Goal: Task Accomplishment & Management: Complete application form

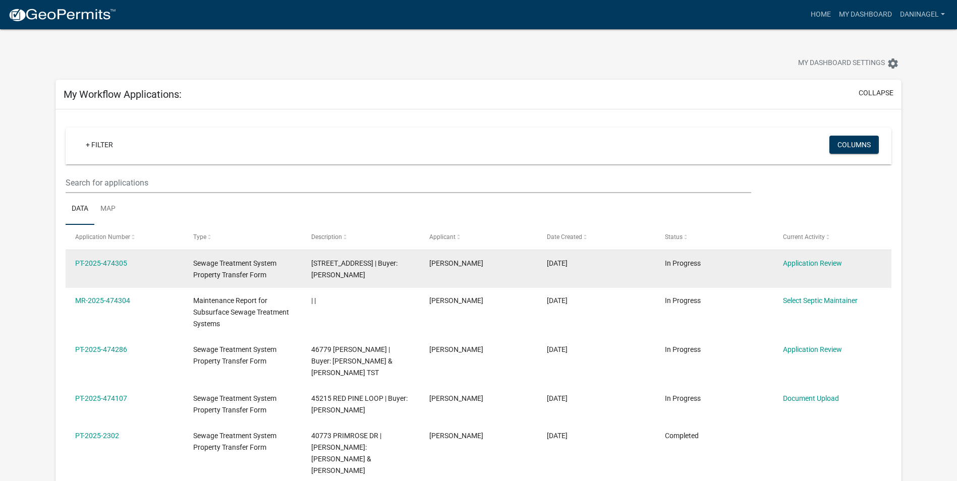
click at [344, 272] on span "[STREET_ADDRESS] | Buyer: [PERSON_NAME]" at bounding box center [354, 269] width 86 height 20
click at [376, 281] on div "[STREET_ADDRESS] | Buyer: [PERSON_NAME]" at bounding box center [360, 269] width 98 height 23
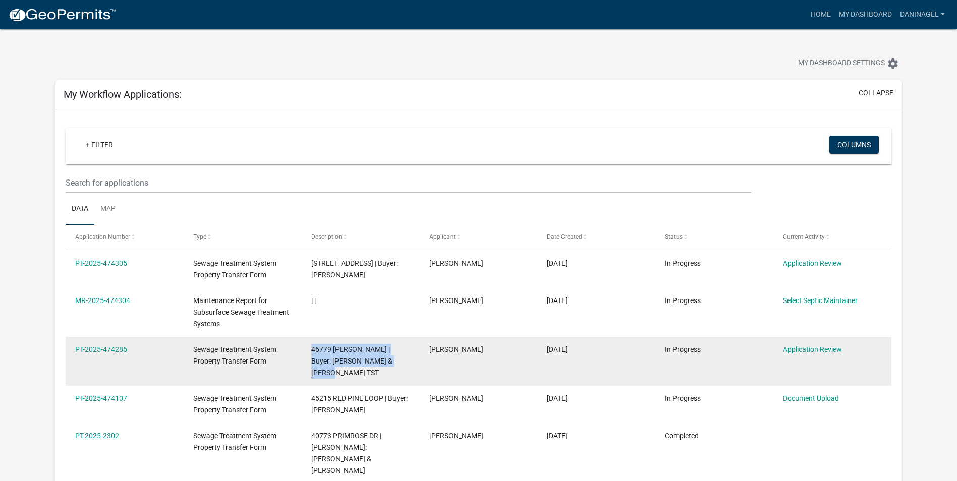
drag, startPoint x: 329, startPoint y: 385, endPoint x: 293, endPoint y: 368, distance: 40.2
click at [293, 368] on div "PT-2025-474286 Sewage Treatment System Property Transfer Form 46779 [PERSON_NAM…" at bounding box center [479, 361] width 826 height 49
drag, startPoint x: 293, startPoint y: 368, endPoint x: 353, endPoint y: 365, distance: 60.1
click at [353, 365] on div "46779 [PERSON_NAME] | Buyer: [PERSON_NAME] & [PERSON_NAME] TST" at bounding box center [360, 361] width 98 height 34
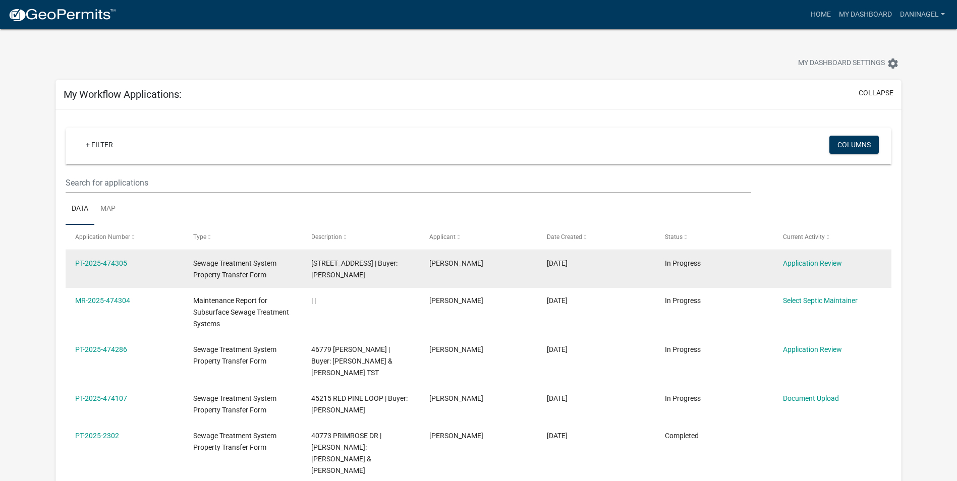
click at [333, 279] on span "[STREET_ADDRESS] | Buyer: [PERSON_NAME]" at bounding box center [354, 269] width 86 height 20
click at [115, 264] on link "PT-2025-474305" at bounding box center [101, 263] width 52 height 8
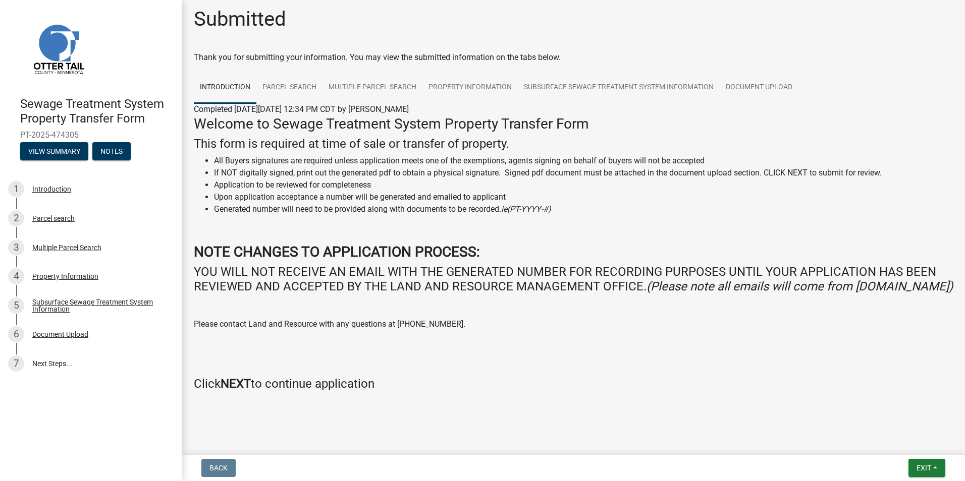
scroll to position [20, 0]
click at [920, 471] on span "Exit" at bounding box center [923, 468] width 15 height 8
click at [887, 417] on button "Save" at bounding box center [904, 418] width 81 height 24
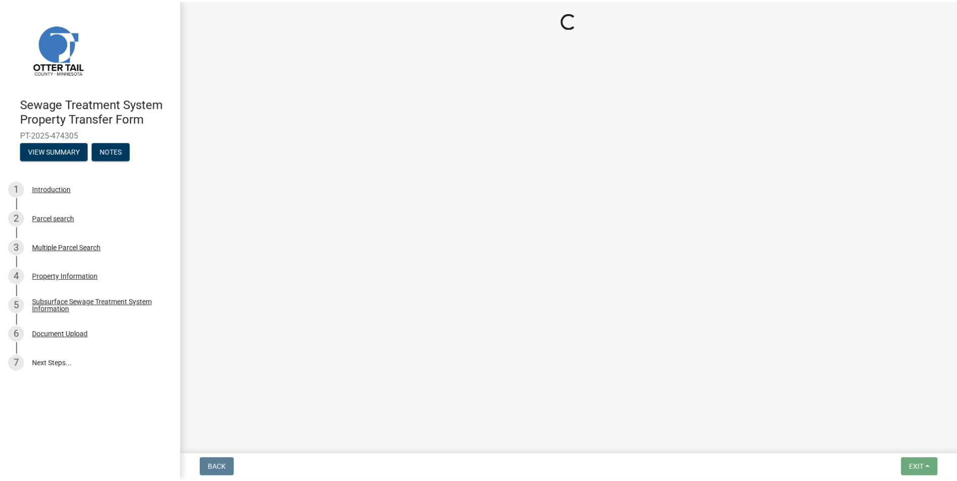
scroll to position [0, 0]
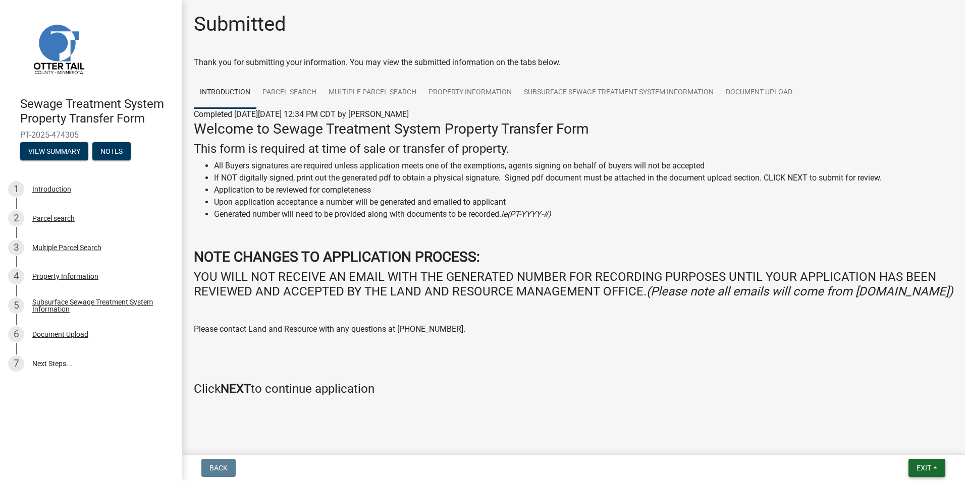
click at [922, 465] on span "Exit" at bounding box center [923, 468] width 15 height 8
click at [907, 438] on button "Save & Exit" at bounding box center [904, 442] width 81 height 24
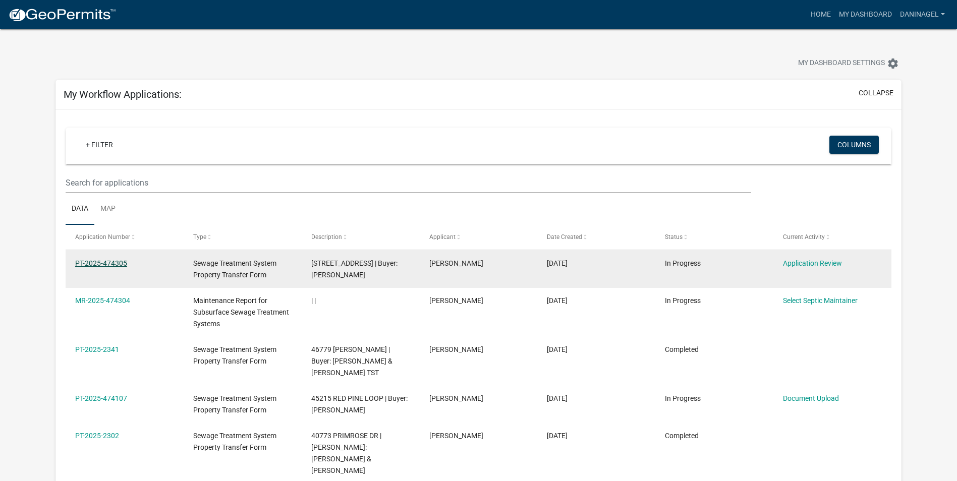
click at [110, 263] on link "PT-2025-474305" at bounding box center [101, 263] width 52 height 8
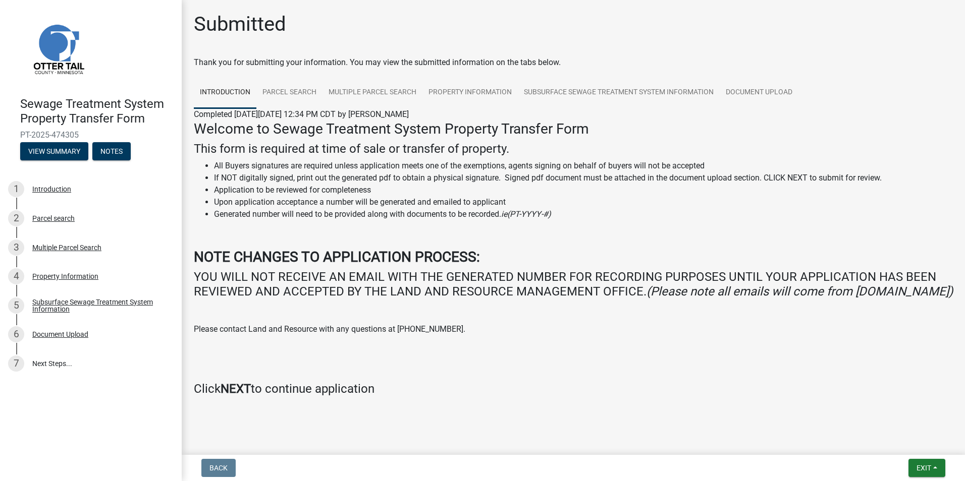
scroll to position [20, 0]
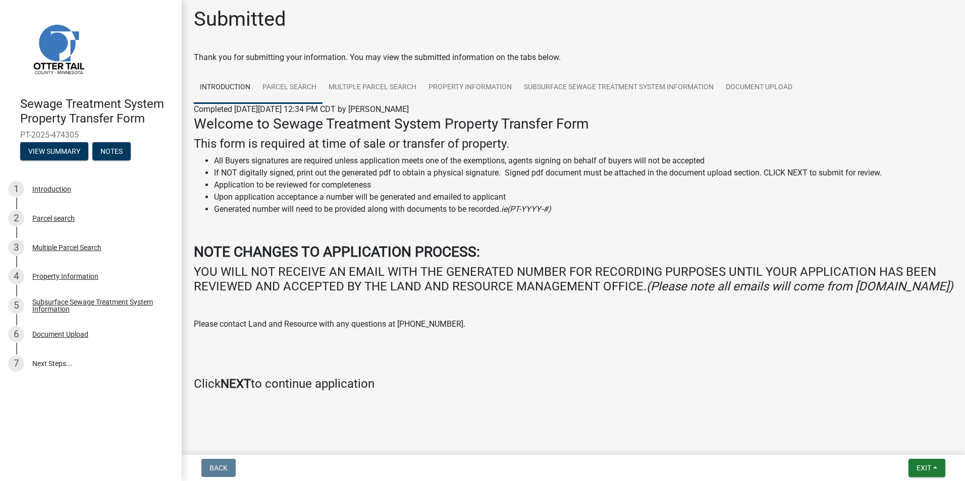
click at [294, 75] on link "Parcel search" at bounding box center [289, 88] width 66 height 32
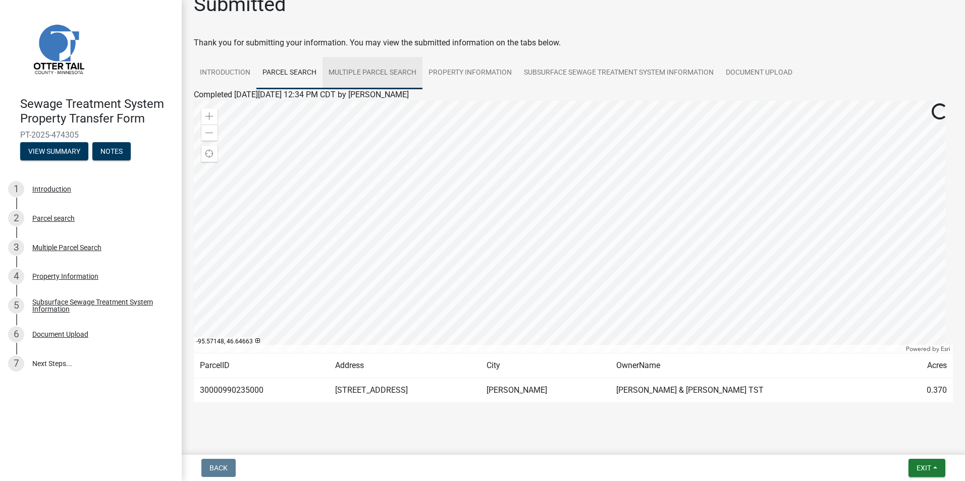
click at [387, 71] on link "Multiple Parcel Search" at bounding box center [372, 73] width 100 height 32
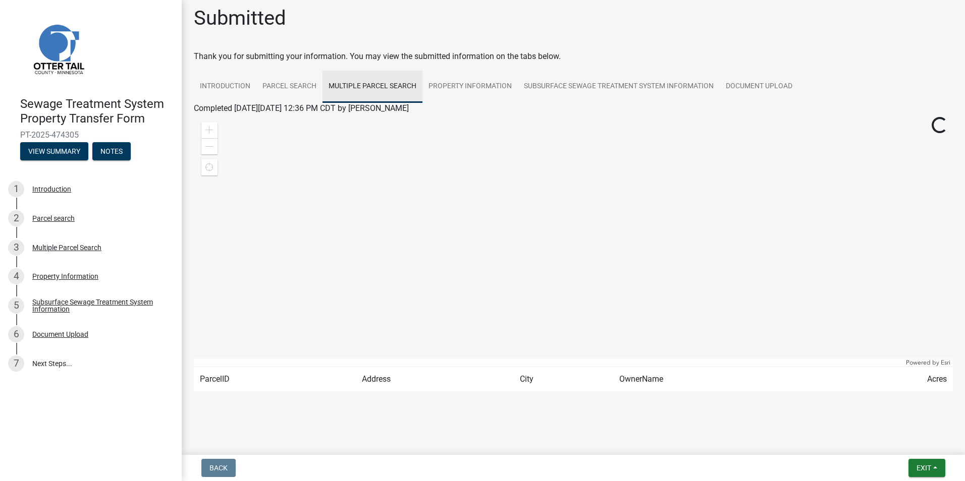
scroll to position [6, 0]
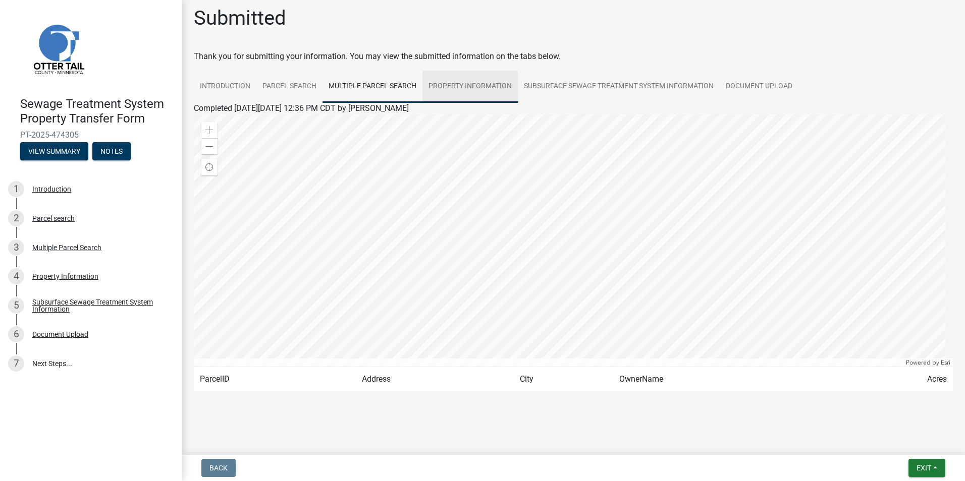
click at [467, 79] on link "Property Information" at bounding box center [469, 87] width 95 height 32
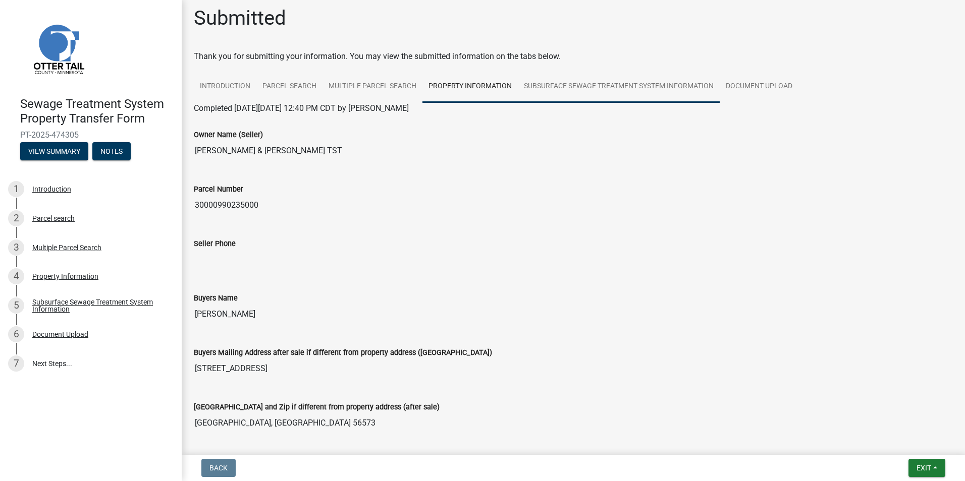
click at [571, 82] on link "Subsurface Sewage Treatment System Information" at bounding box center [619, 87] width 202 height 32
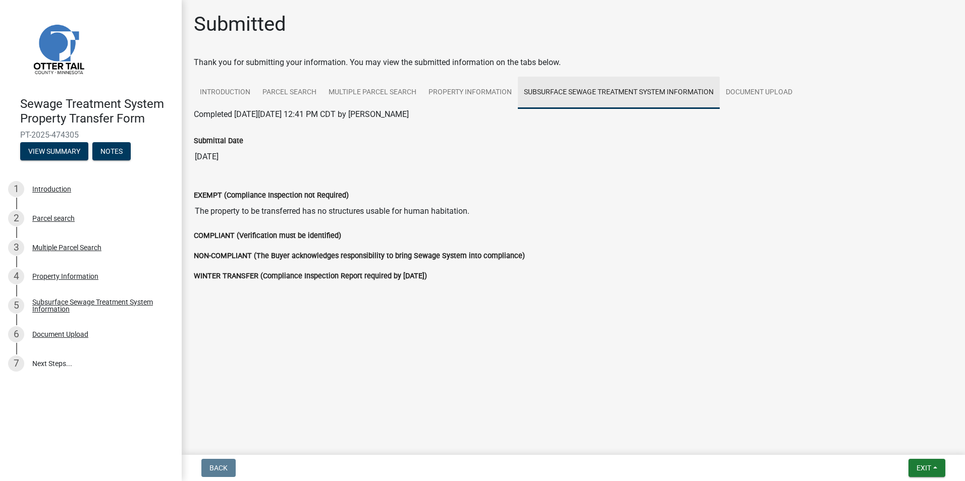
scroll to position [0, 0]
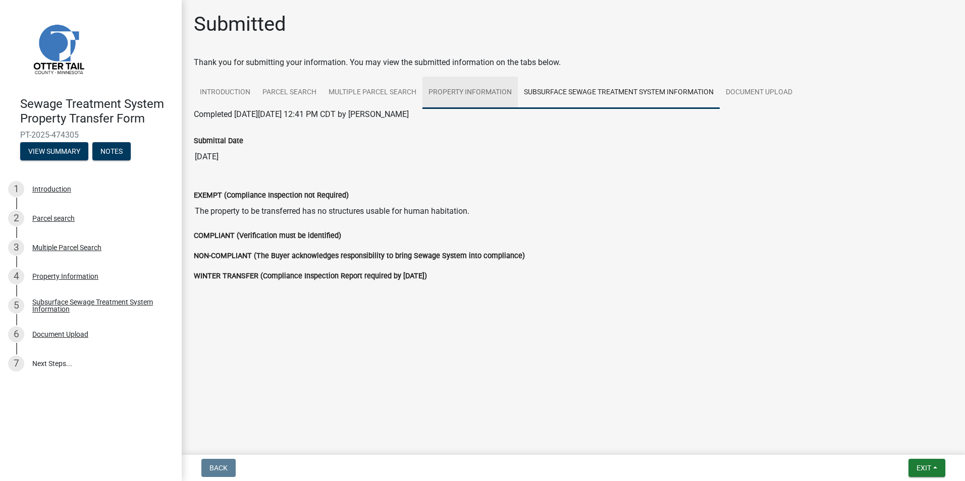
click at [482, 91] on link "Property Information" at bounding box center [469, 93] width 95 height 32
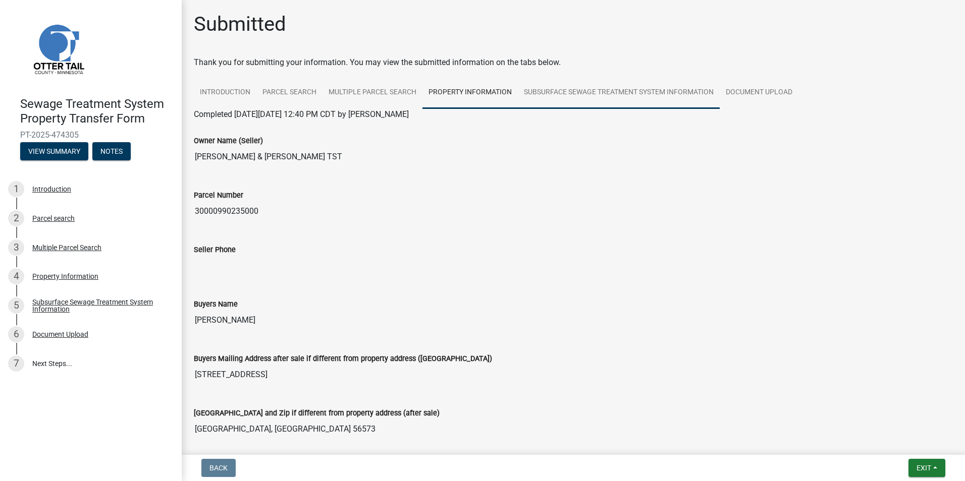
click at [616, 87] on link "Subsurface Sewage Treatment System Information" at bounding box center [619, 93] width 202 height 32
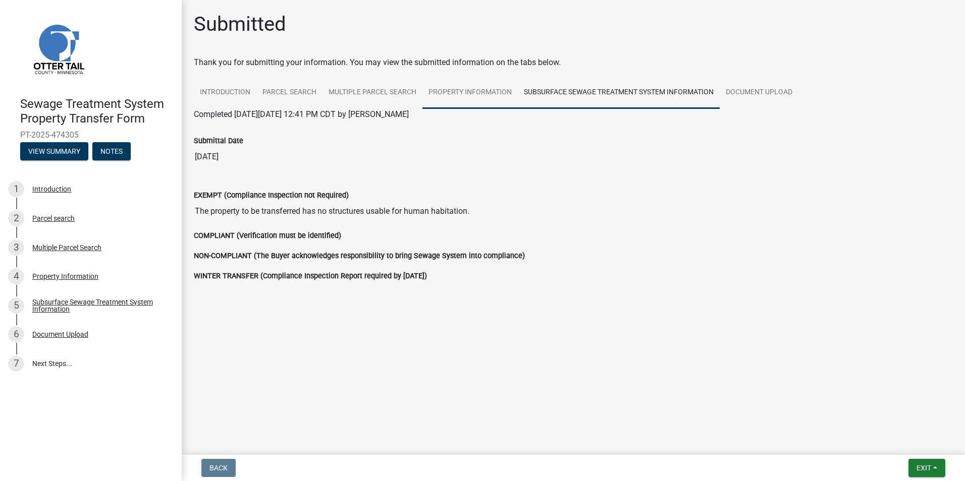
click at [466, 95] on link "Property Information" at bounding box center [469, 93] width 95 height 32
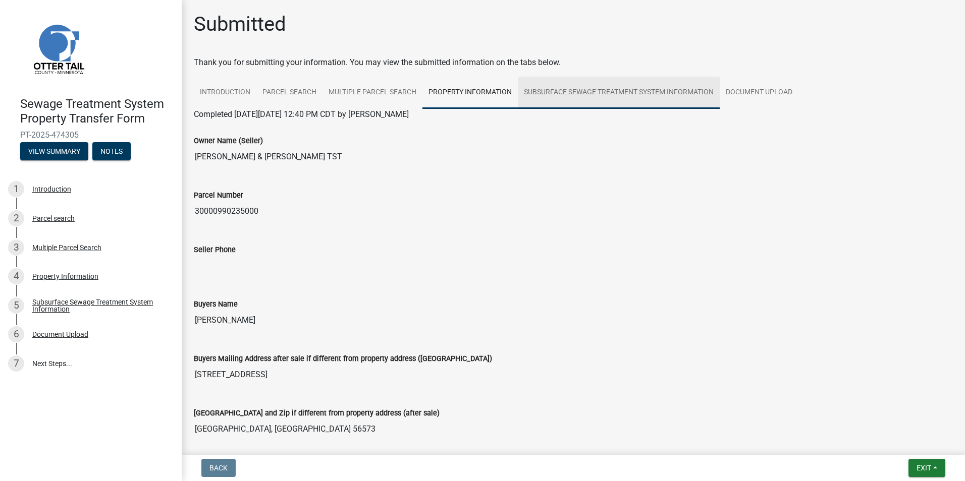
click at [639, 92] on link "Subsurface Sewage Treatment System Information" at bounding box center [619, 93] width 202 height 32
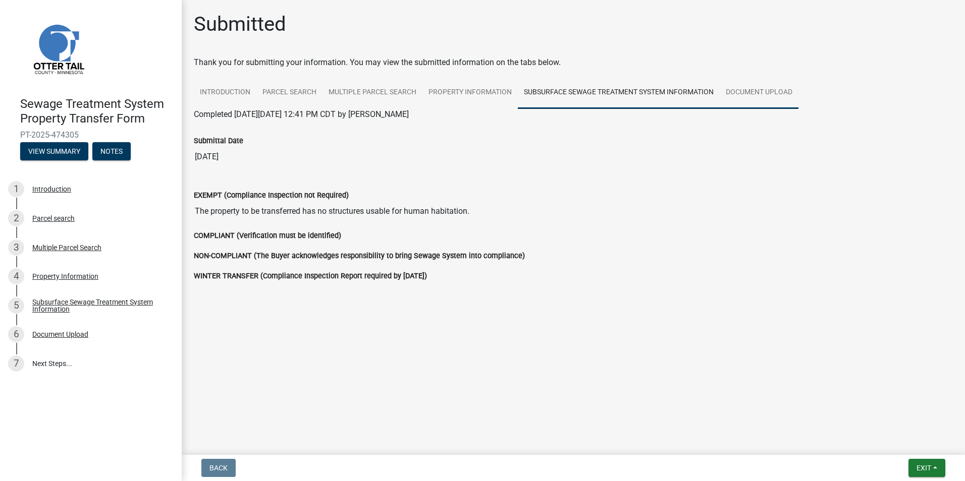
click at [752, 89] on link "Document Upload" at bounding box center [758, 93] width 79 height 32
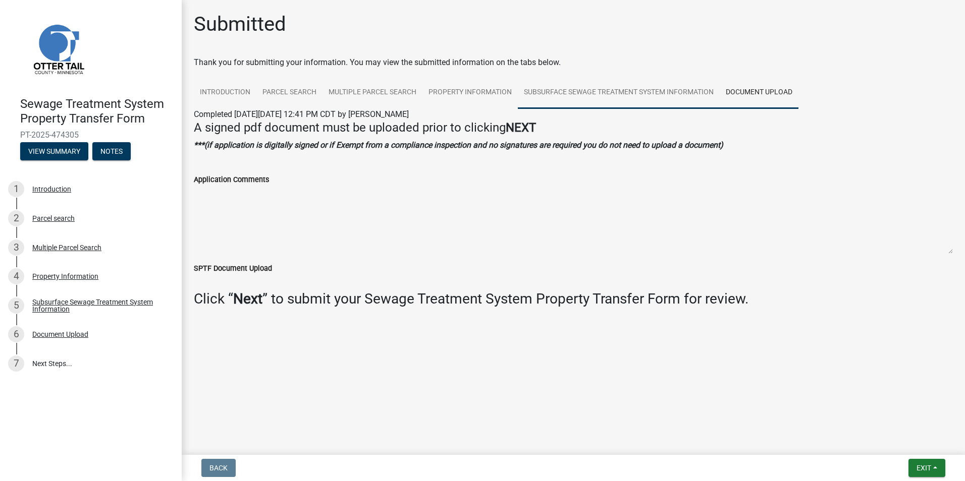
click at [645, 89] on link "Subsurface Sewage Treatment System Information" at bounding box center [619, 93] width 202 height 32
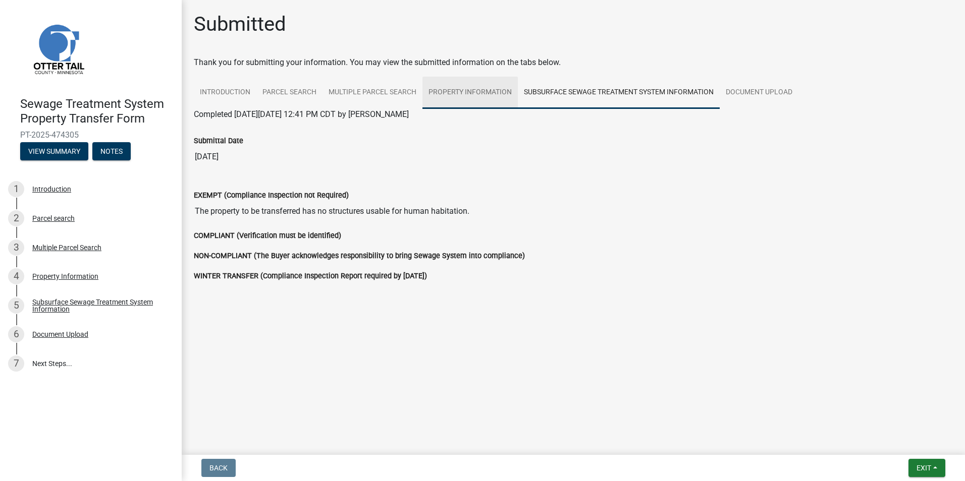
click at [506, 96] on link "Property Information" at bounding box center [469, 93] width 95 height 32
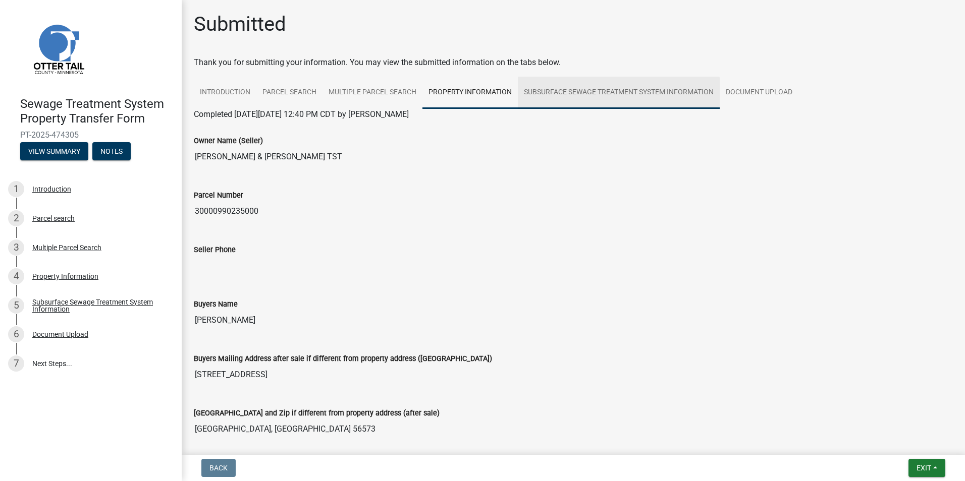
click at [579, 92] on link "Subsurface Sewage Treatment System Information" at bounding box center [619, 93] width 202 height 32
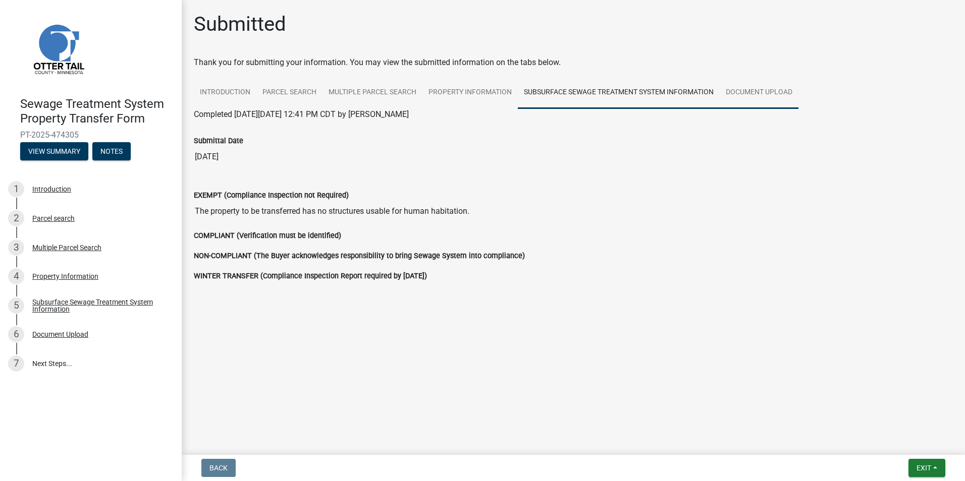
click at [782, 100] on link "Document Upload" at bounding box center [758, 93] width 79 height 32
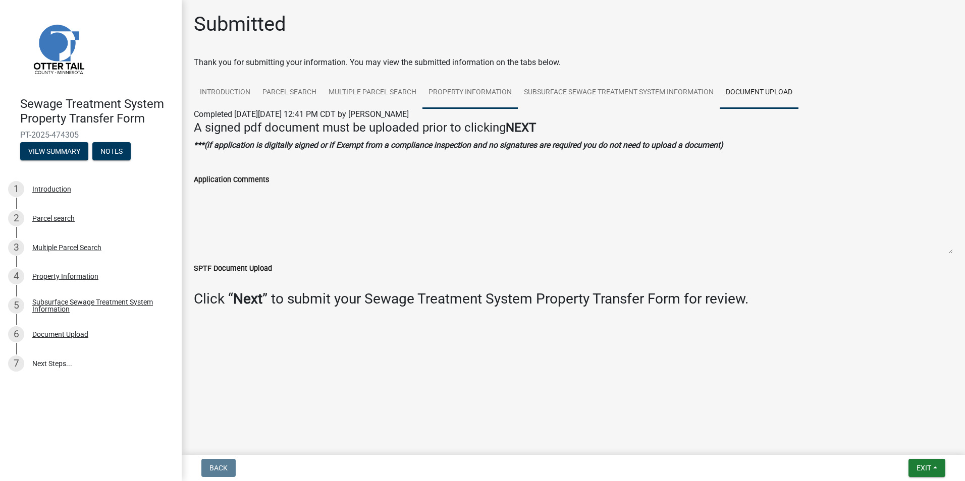
click at [506, 92] on link "Property Information" at bounding box center [469, 93] width 95 height 32
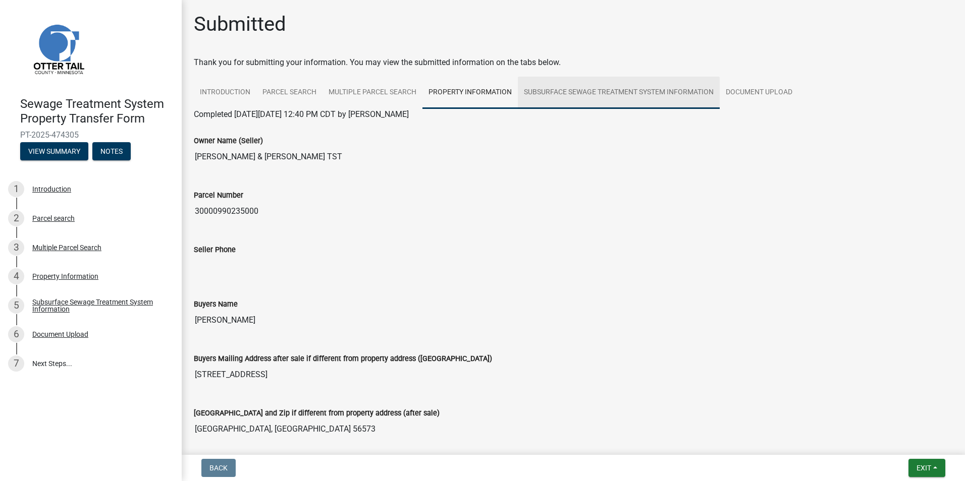
click at [579, 91] on link "Subsurface Sewage Treatment System Information" at bounding box center [619, 93] width 202 height 32
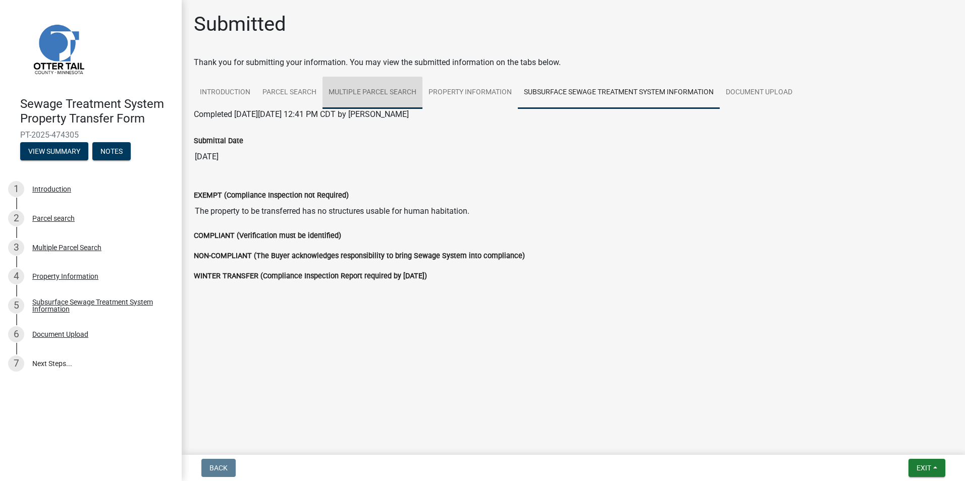
click at [396, 95] on link "Multiple Parcel Search" at bounding box center [372, 93] width 100 height 32
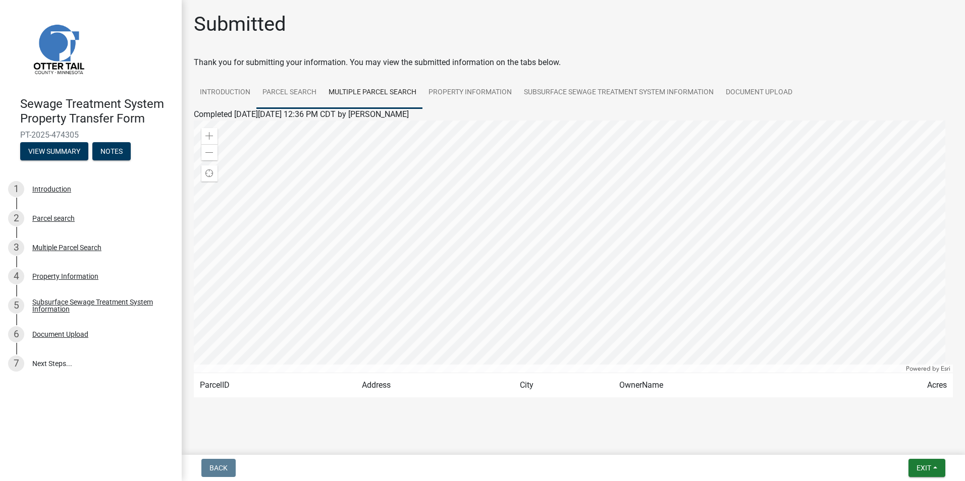
click at [277, 90] on link "Parcel search" at bounding box center [289, 93] width 66 height 32
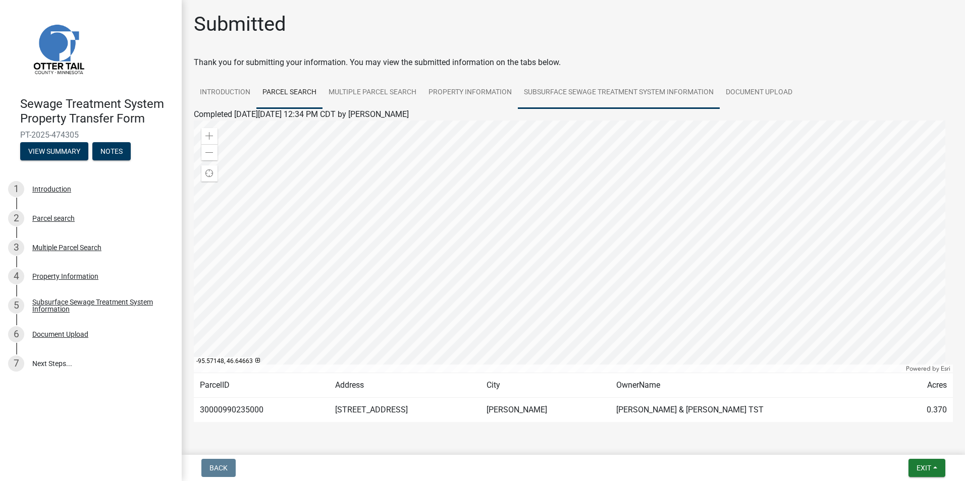
click at [541, 89] on link "Subsurface Sewage Treatment System Information" at bounding box center [619, 93] width 202 height 32
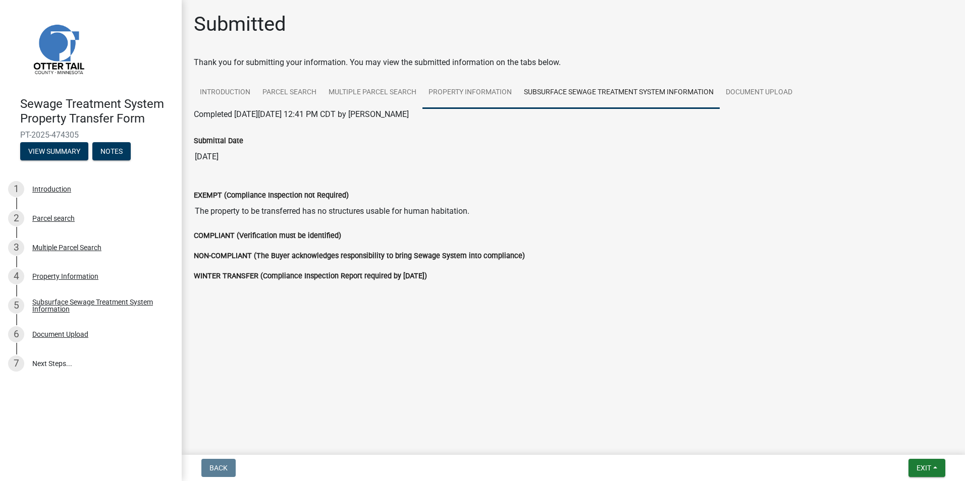
click at [502, 89] on link "Property Information" at bounding box center [469, 93] width 95 height 32
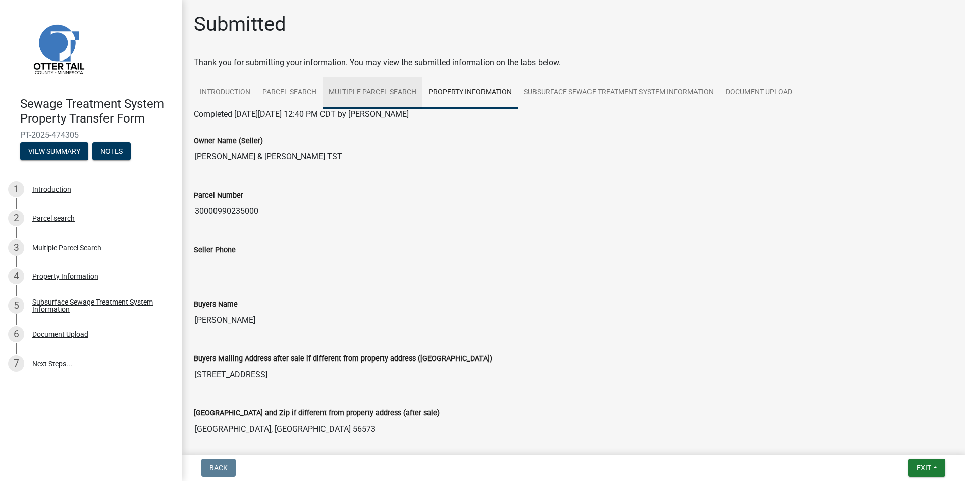
click at [389, 93] on link "Multiple Parcel Search" at bounding box center [372, 93] width 100 height 32
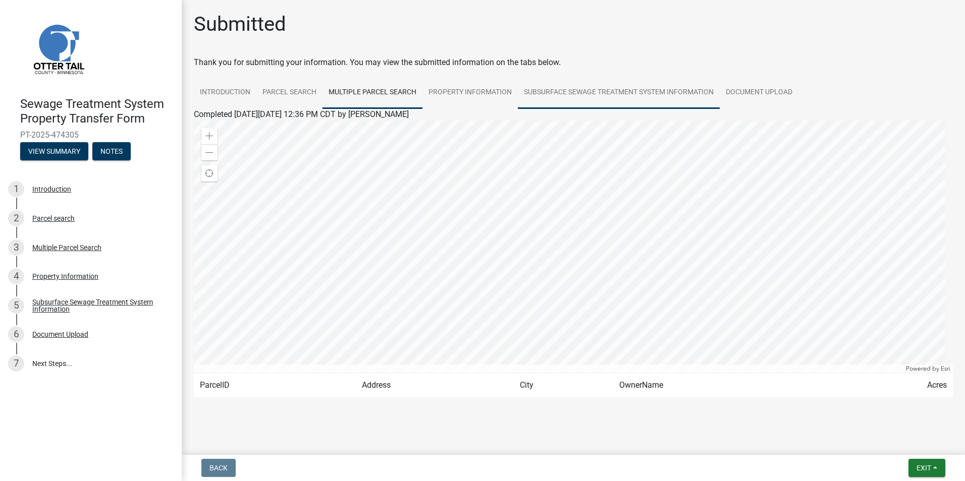
click at [665, 86] on link "Subsurface Sewage Treatment System Information" at bounding box center [619, 93] width 202 height 32
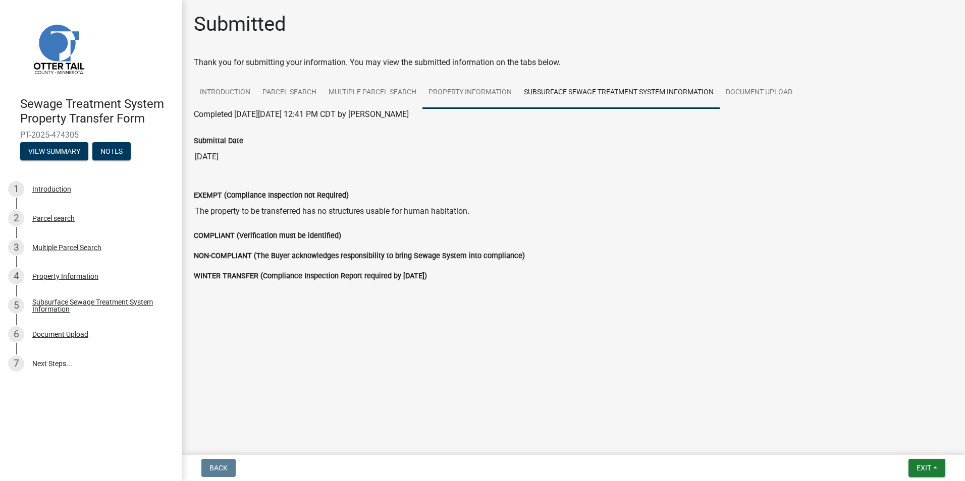
click at [459, 88] on link "Property Information" at bounding box center [469, 93] width 95 height 32
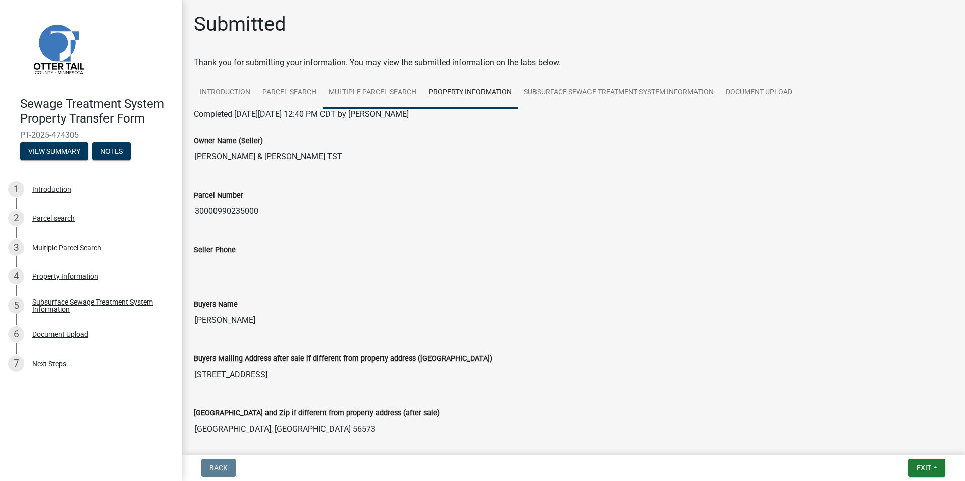
click at [380, 93] on link "Multiple Parcel Search" at bounding box center [372, 93] width 100 height 32
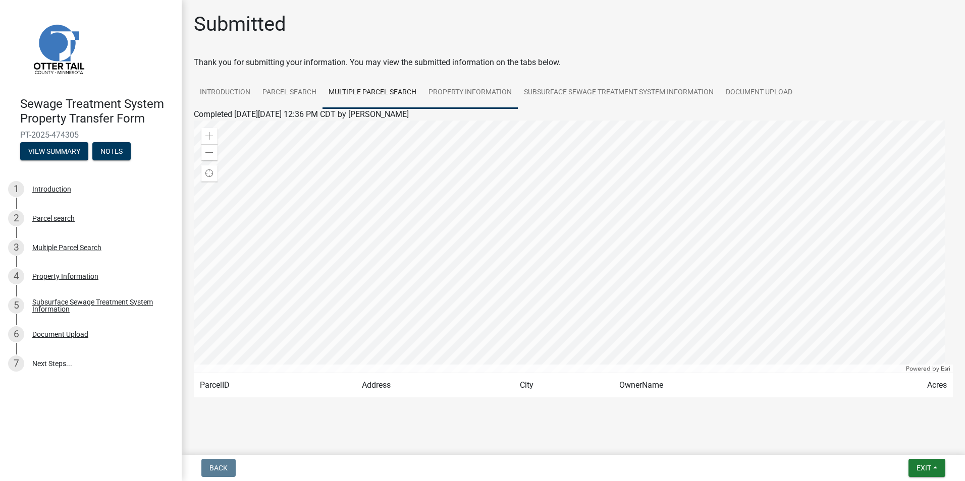
click at [443, 100] on link "Property Information" at bounding box center [469, 93] width 95 height 32
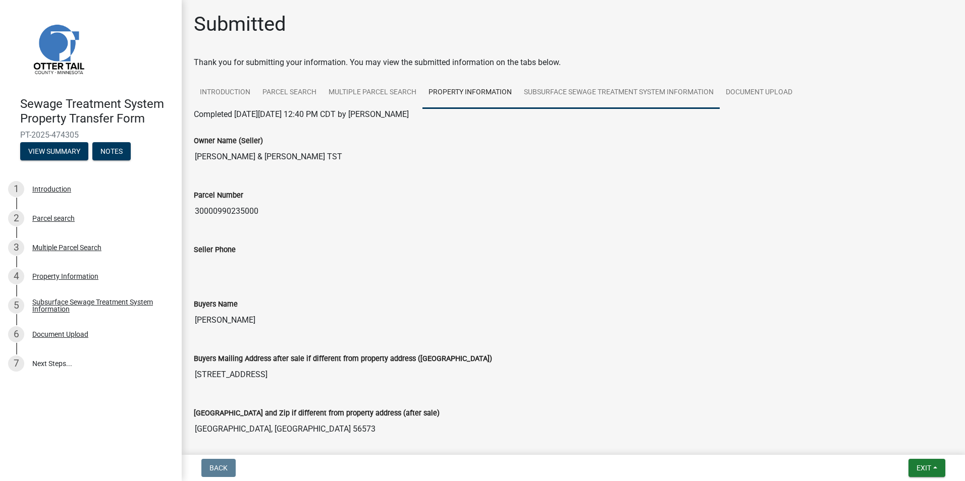
click at [549, 89] on link "Subsurface Sewage Treatment System Information" at bounding box center [619, 93] width 202 height 32
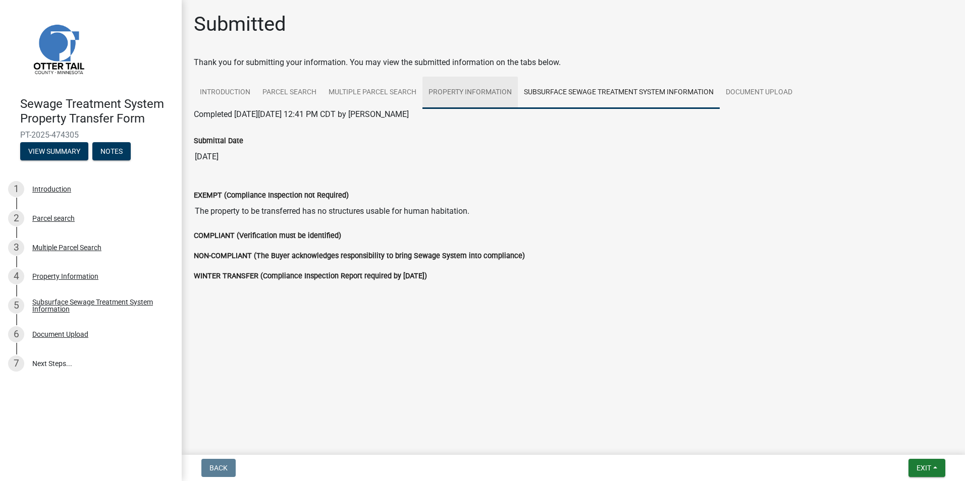
click at [485, 95] on link "Property Information" at bounding box center [469, 93] width 95 height 32
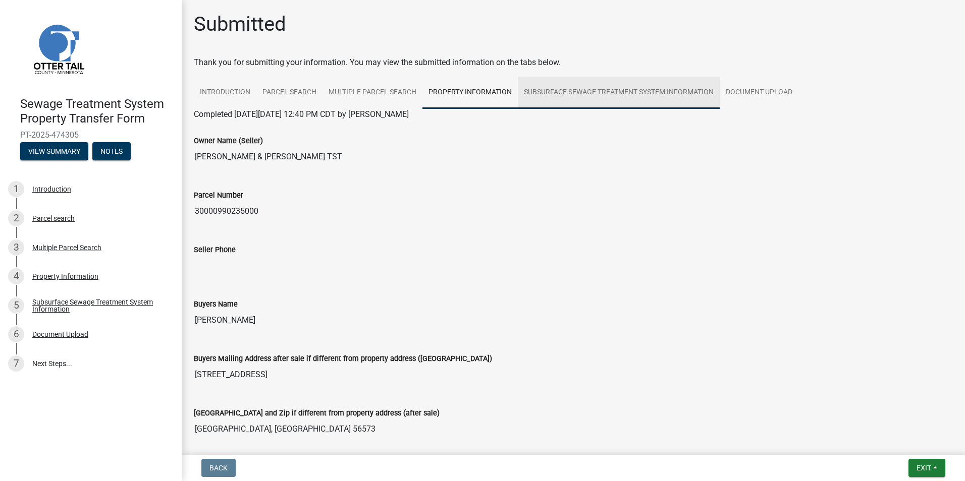
click at [658, 98] on link "Subsurface Sewage Treatment System Information" at bounding box center [619, 93] width 202 height 32
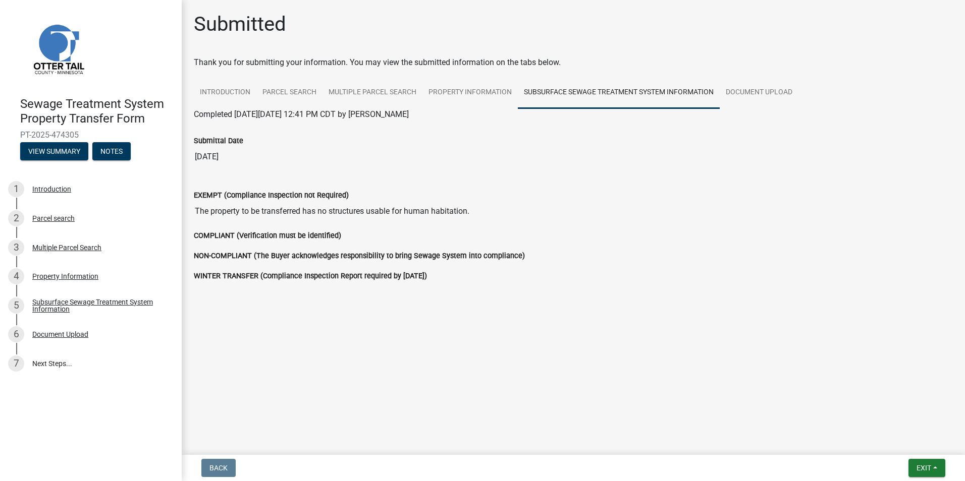
click at [309, 255] on label "NON-COMPLIANT (The Buyer acknowledges responsibility to bring Sewage System int…" at bounding box center [359, 256] width 331 height 7
click at [470, 84] on link "Property Information" at bounding box center [469, 93] width 95 height 32
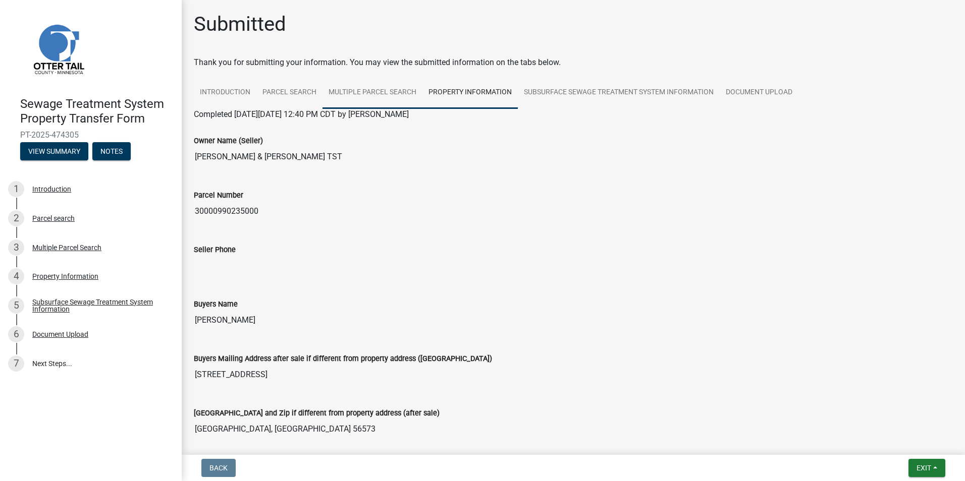
click at [369, 92] on link "Multiple Parcel Search" at bounding box center [372, 93] width 100 height 32
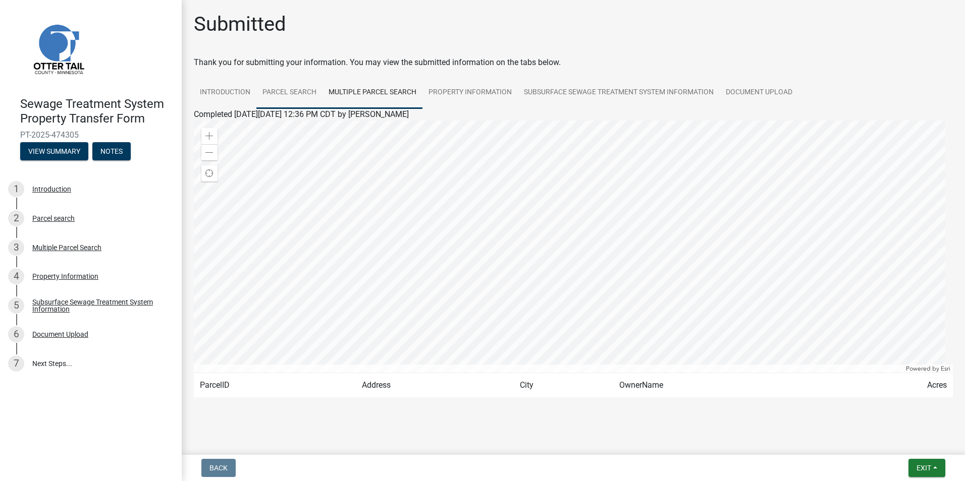
click at [303, 99] on link "Parcel search" at bounding box center [289, 93] width 66 height 32
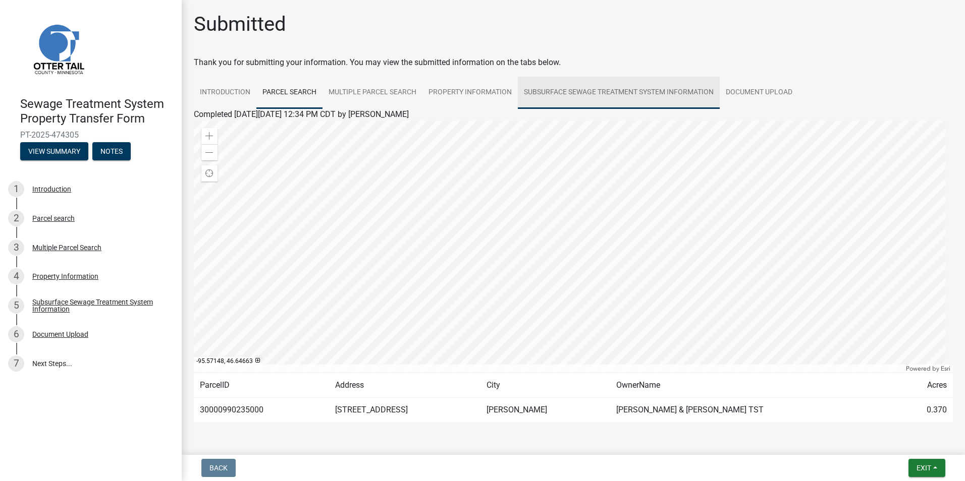
click at [627, 95] on link "Subsurface Sewage Treatment System Information" at bounding box center [619, 93] width 202 height 32
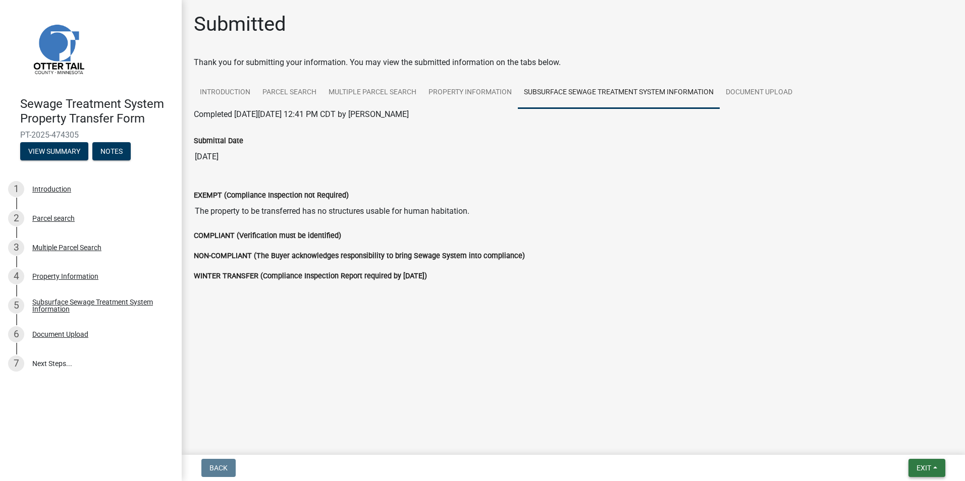
click at [922, 475] on button "Exit" at bounding box center [926, 468] width 37 height 18
click at [206, 87] on link "Introduction" at bounding box center [225, 93] width 63 height 32
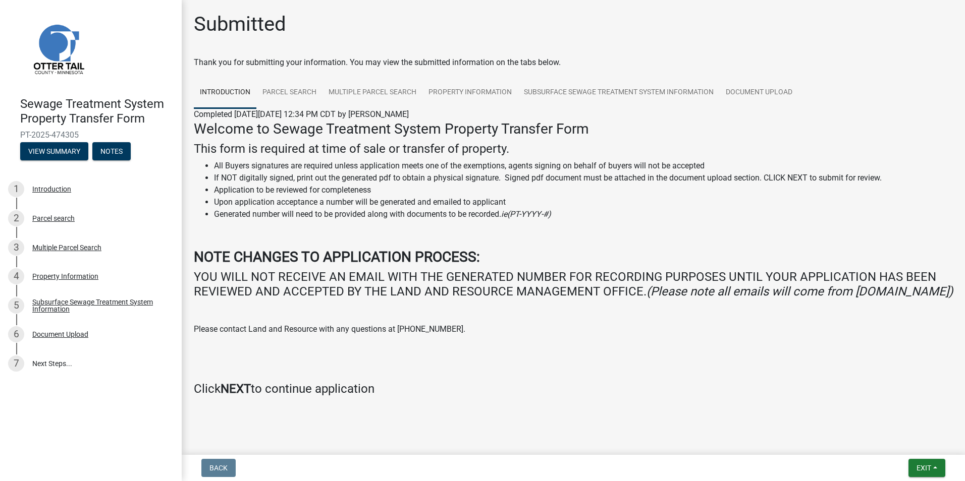
click at [59, 46] on img at bounding box center [58, 49] width 76 height 76
click at [931, 471] on span "Exit" at bounding box center [923, 468] width 15 height 8
click at [915, 446] on button "Save & Exit" at bounding box center [904, 442] width 81 height 24
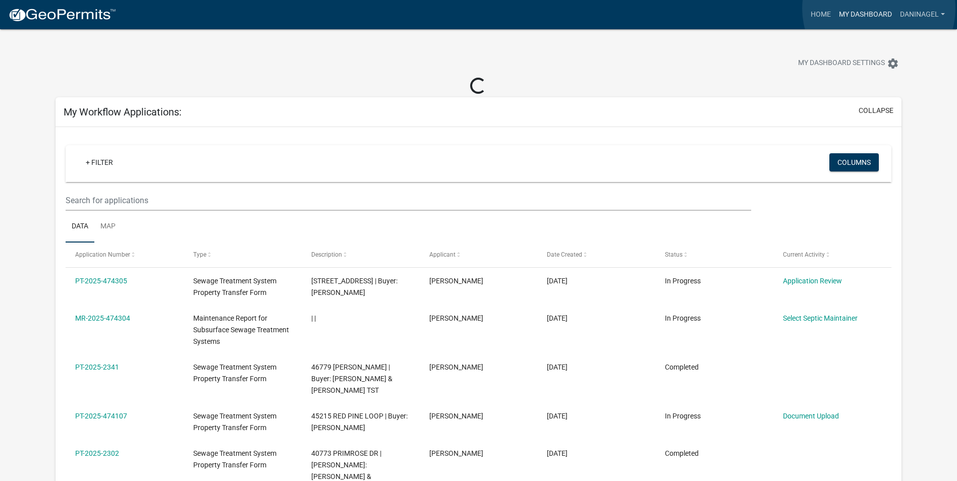
click at [879, 9] on link "My Dashboard" at bounding box center [865, 14] width 61 height 19
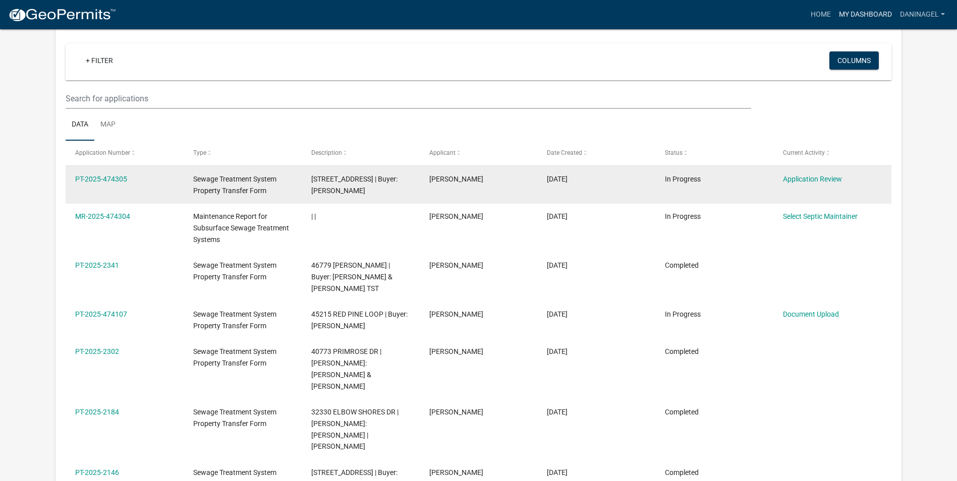
scroll to position [101, 0]
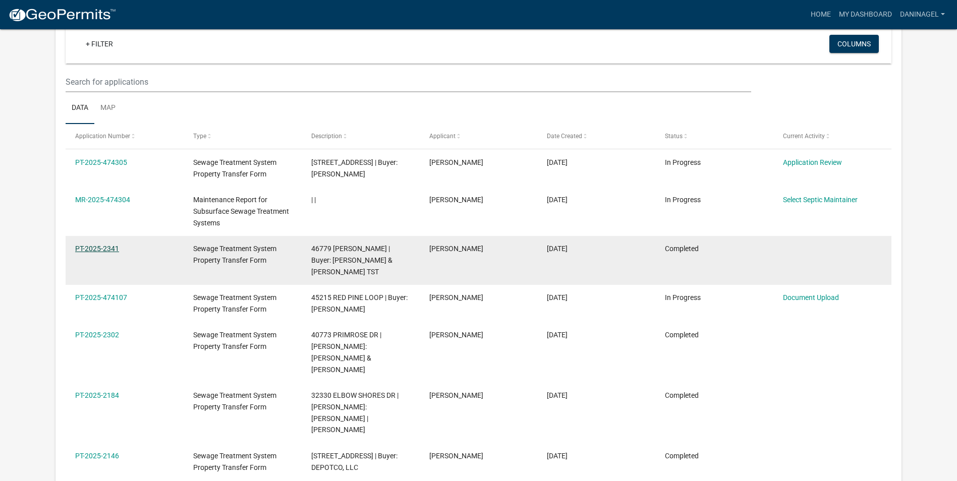
click at [87, 253] on link "PT-2025-2341" at bounding box center [97, 249] width 44 height 8
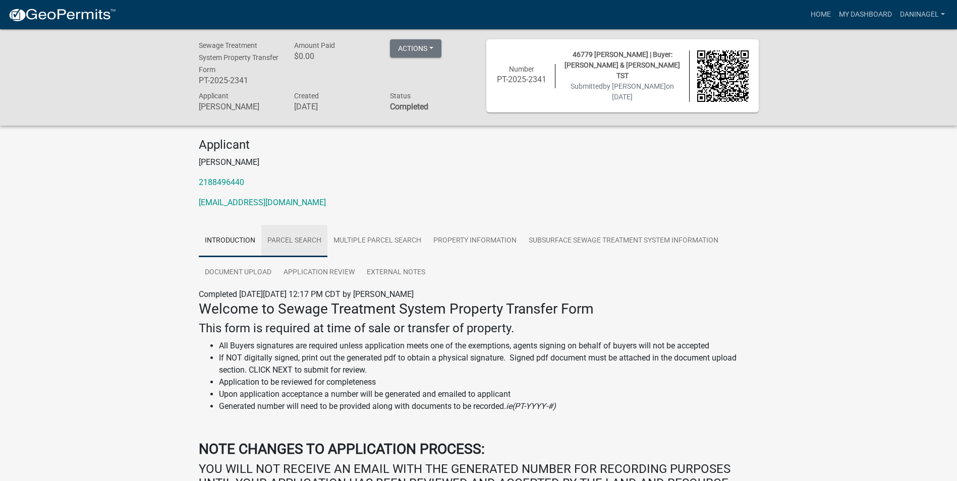
click at [320, 245] on link "Parcel search" at bounding box center [294, 241] width 66 height 32
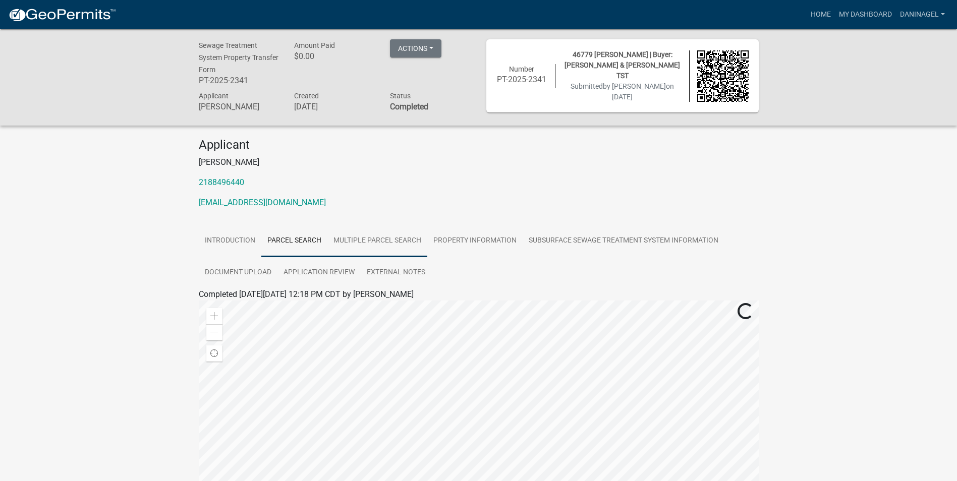
click at [392, 248] on link "Multiple Parcel Search" at bounding box center [377, 241] width 100 height 32
click at [502, 248] on link "Property Information" at bounding box center [474, 241] width 95 height 32
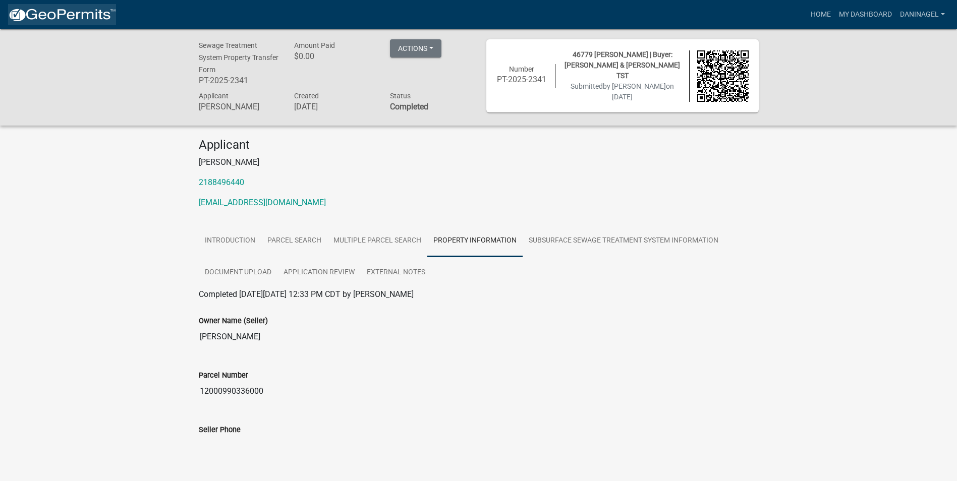
click at [24, 14] on img at bounding box center [62, 15] width 108 height 15
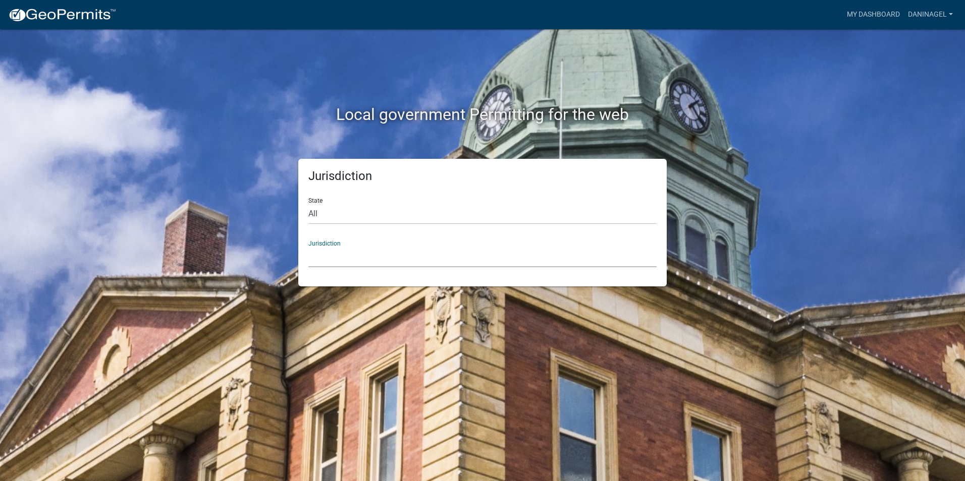
click at [368, 261] on select "[GEOGRAPHIC_DATA], [US_STATE] [GEOGRAPHIC_DATA], [US_STATE][PERSON_NAME][GEOGRA…" at bounding box center [482, 257] width 348 height 21
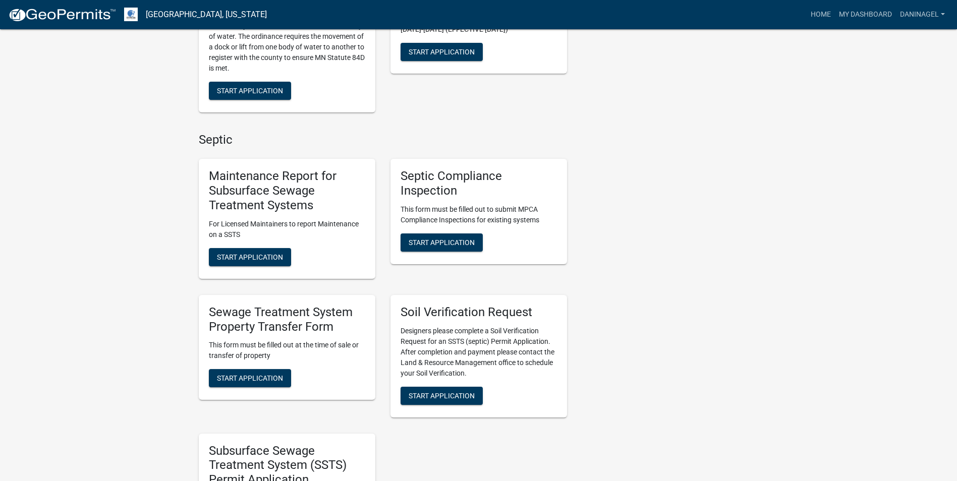
scroll to position [353, 0]
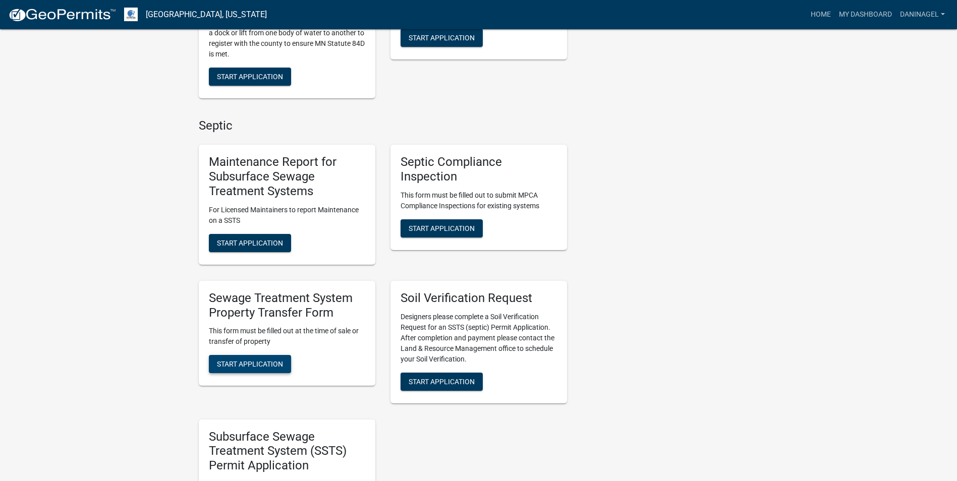
click at [260, 365] on span "Start Application" at bounding box center [250, 364] width 66 height 8
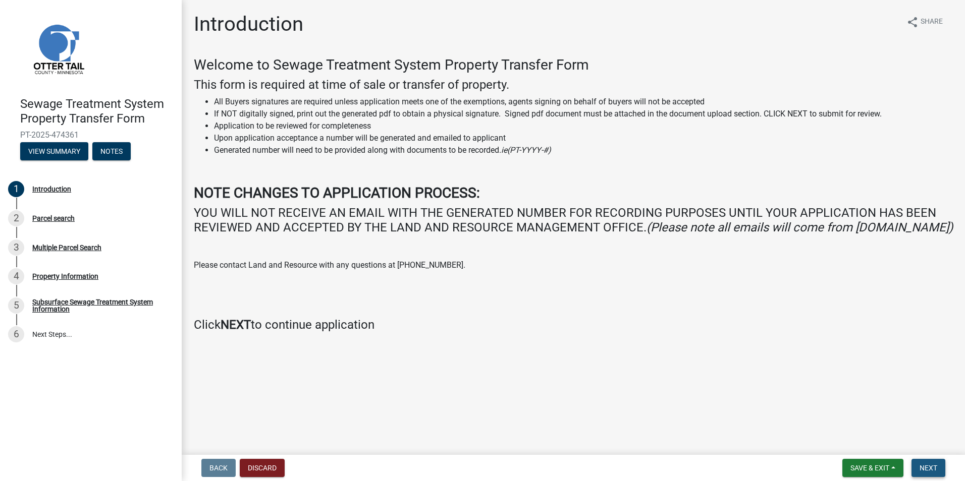
click at [930, 470] on span "Next" at bounding box center [928, 468] width 18 height 8
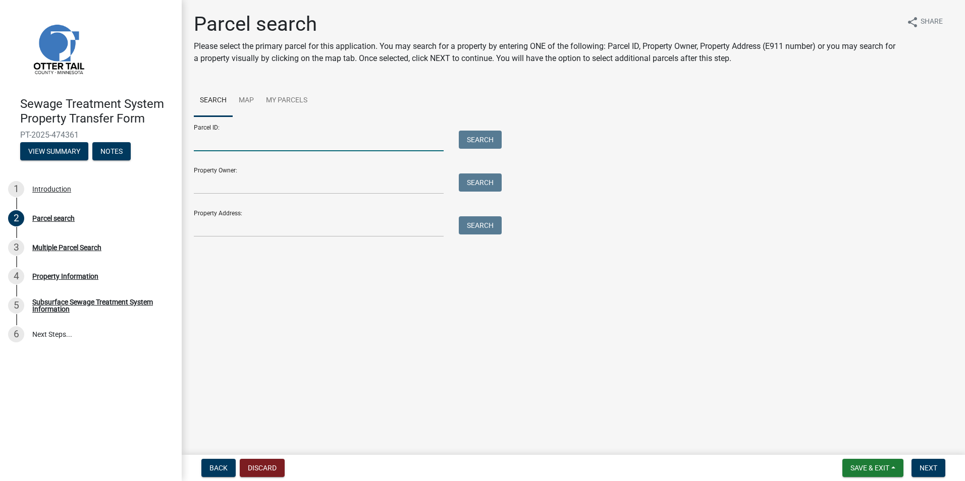
click at [255, 138] on input "Parcel ID:" at bounding box center [319, 141] width 250 height 21
paste input "30000990235000"
type input "30000990235000"
click at [483, 139] on button "Search" at bounding box center [480, 140] width 43 height 18
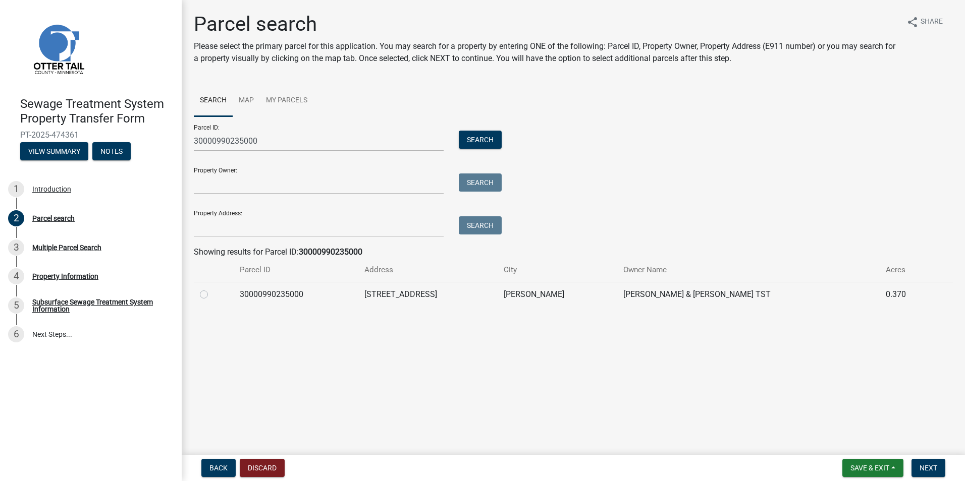
click at [212, 289] on label at bounding box center [212, 289] width 0 height 0
click at [212, 295] on input "radio" at bounding box center [215, 292] width 7 height 7
radio input "true"
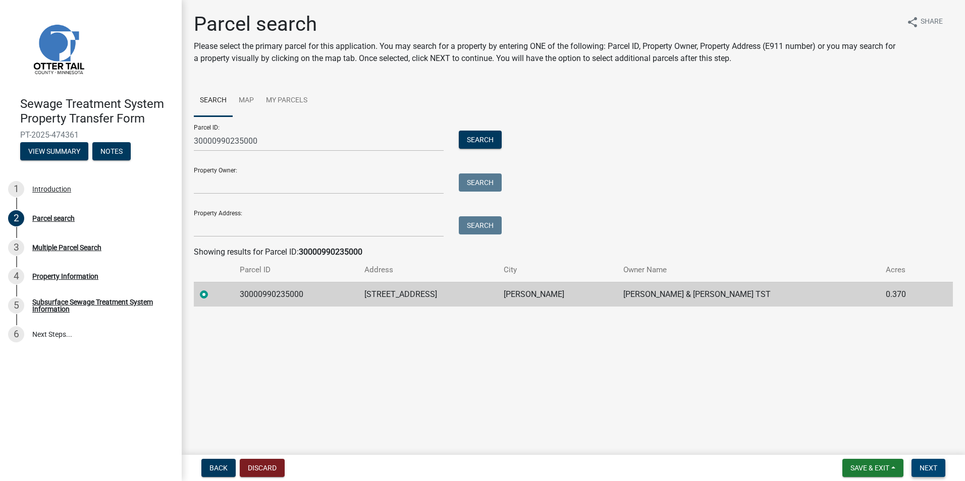
click at [922, 465] on span "Next" at bounding box center [928, 468] width 18 height 8
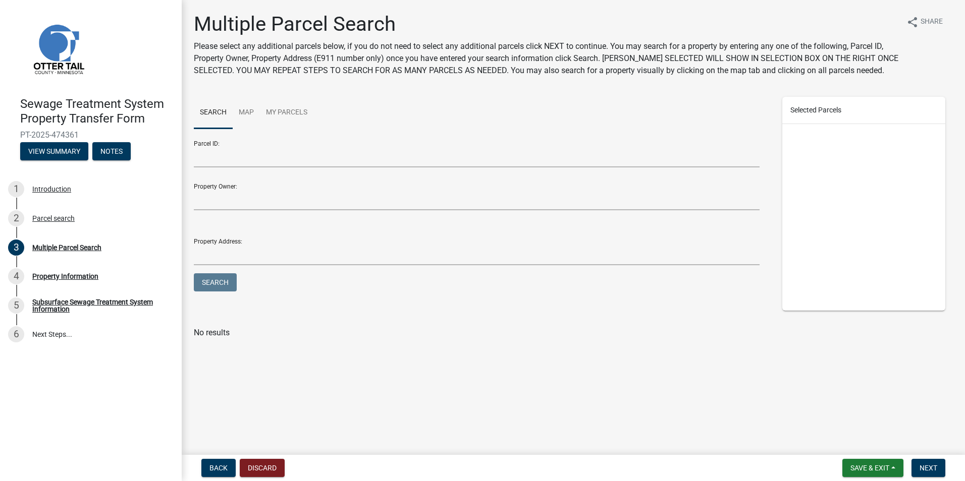
click at [933, 458] on nav "Back Discard Save & Exit Save Save & Exit Next" at bounding box center [573, 468] width 783 height 26
click at [931, 466] on span "Next" at bounding box center [928, 468] width 18 height 8
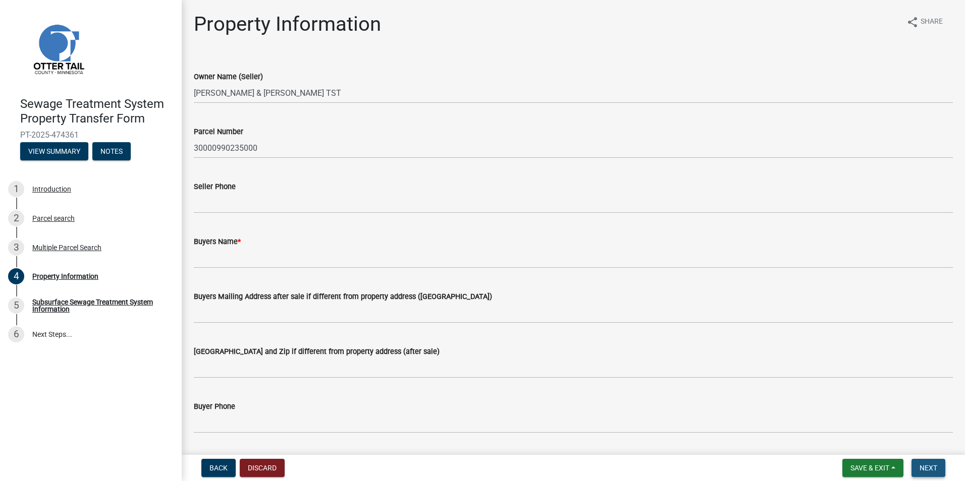
click at [924, 463] on button "Next" at bounding box center [928, 468] width 34 height 18
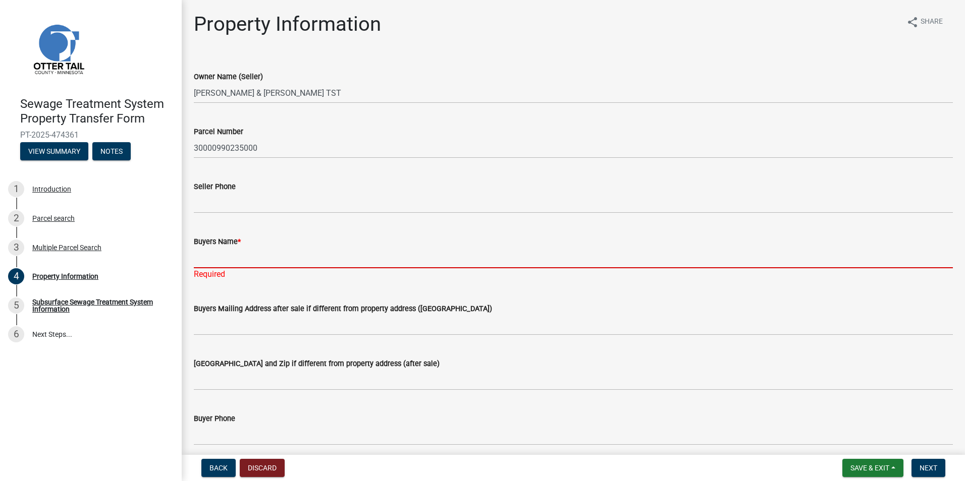
click at [230, 260] on input "Buyers Name *" at bounding box center [573, 258] width 759 height 21
type input "[PERSON_NAME]"
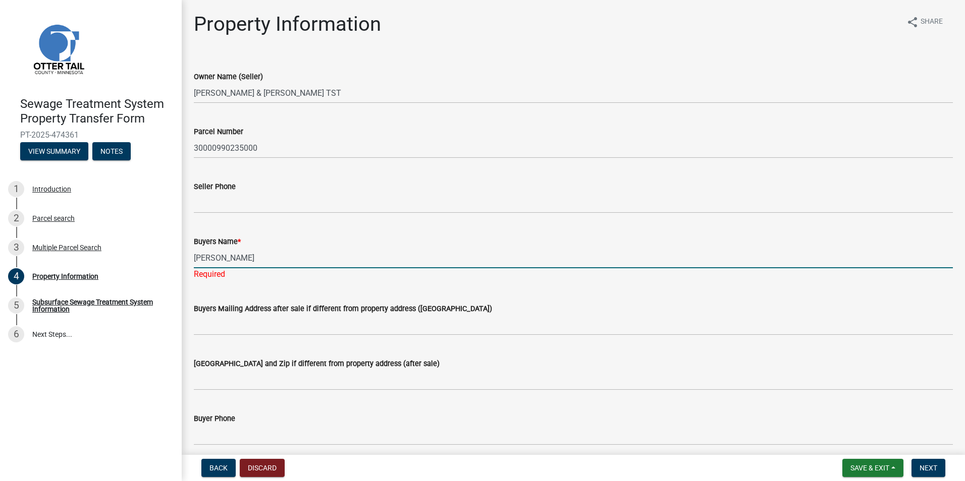
type input "[STREET_ADDRESS]"
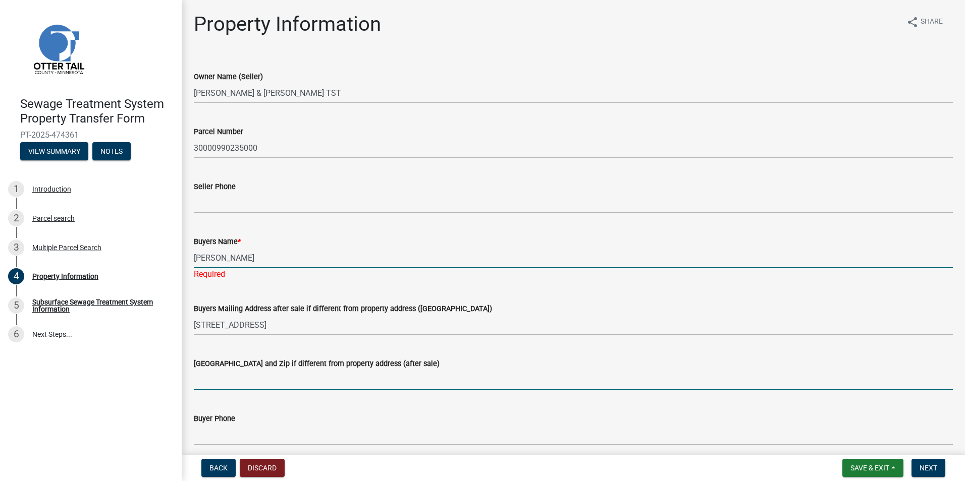
type input "[PERSON_NAME]"
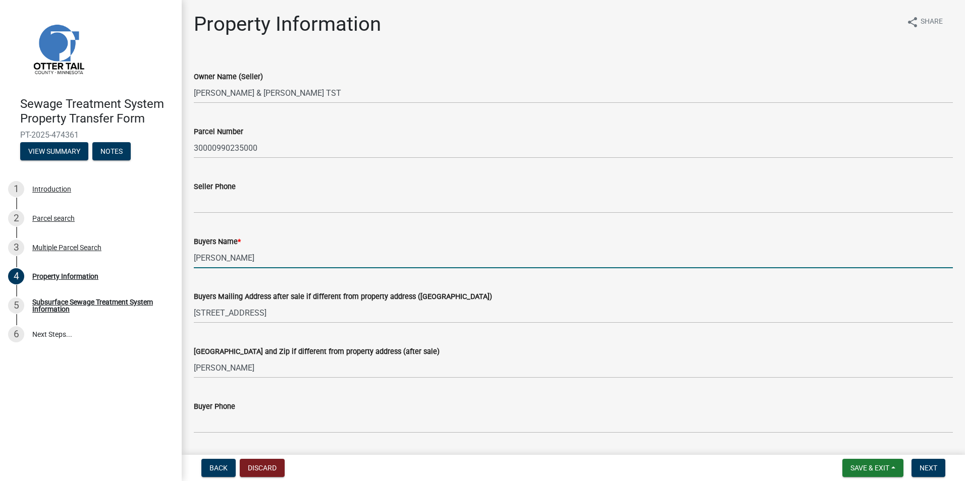
type input "[PERSON_NAME]"
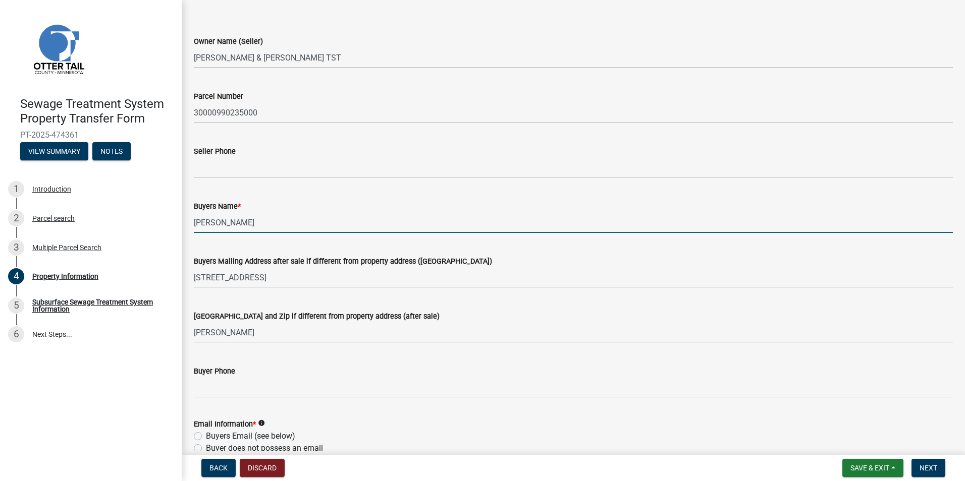
scroll to position [50, 0]
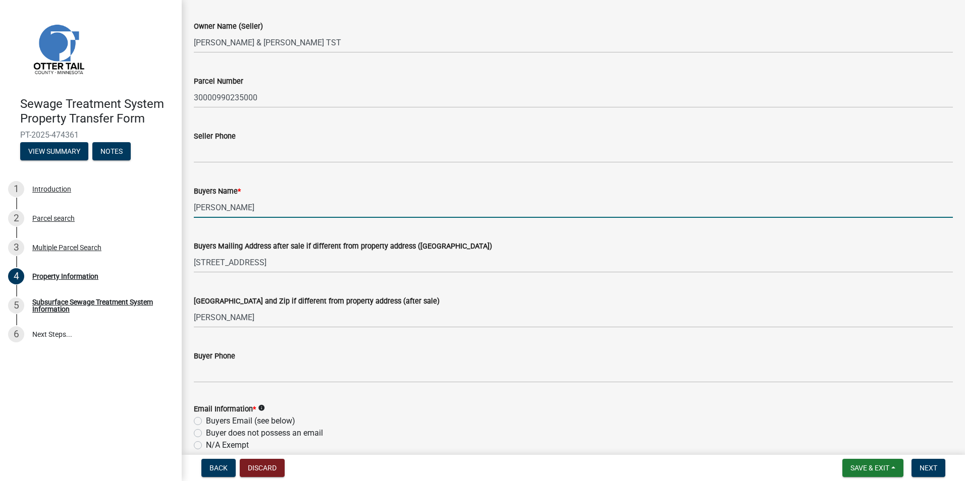
click at [295, 343] on div "Buyer Phone" at bounding box center [573, 359] width 759 height 47
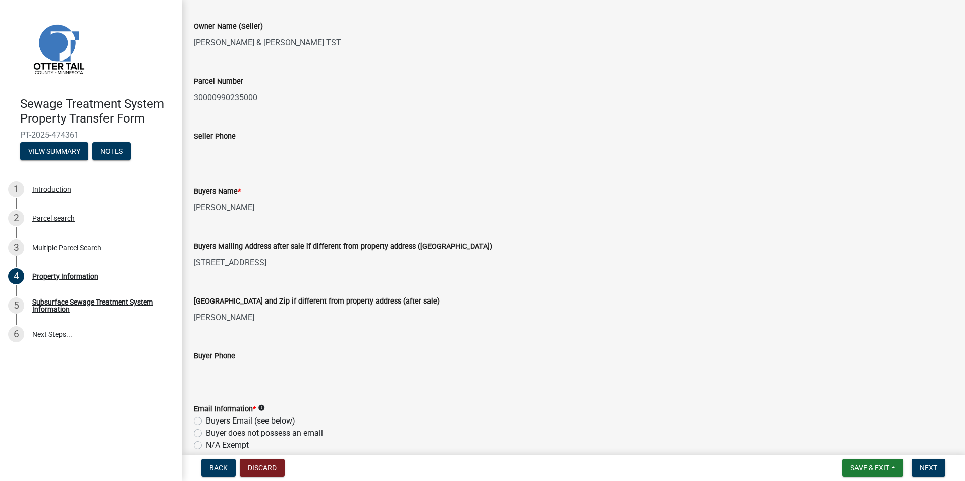
click at [293, 331] on wm-data-entity-input "[GEOGRAPHIC_DATA] and Zip if different from property address (after sale) [GEOG…" at bounding box center [573, 308] width 759 height 55
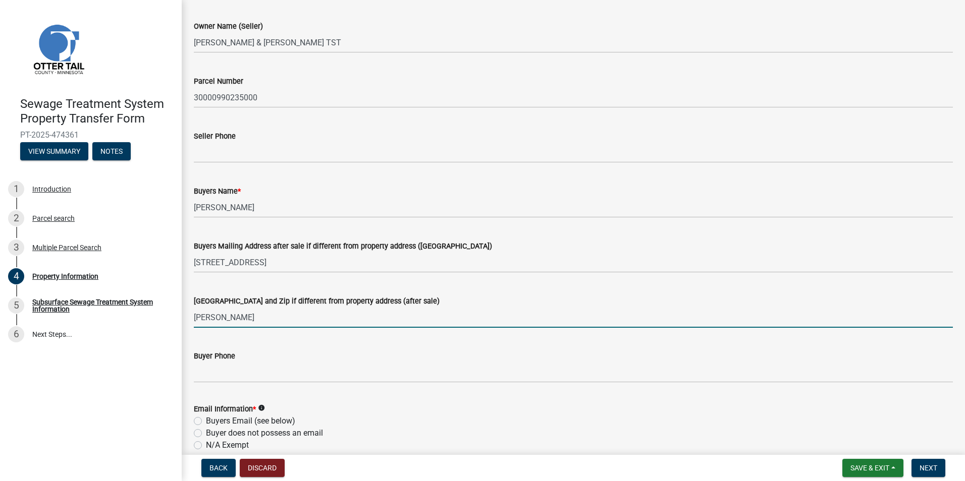
click at [294, 320] on input "[PERSON_NAME]" at bounding box center [573, 317] width 759 height 21
type input "[GEOGRAPHIC_DATA], [GEOGRAPHIC_DATA] 56573"
click at [239, 447] on label "N/A Exempt" at bounding box center [227, 445] width 43 height 12
click at [212, 446] on input "N/A Exempt" at bounding box center [209, 442] width 7 height 7
radio input "true"
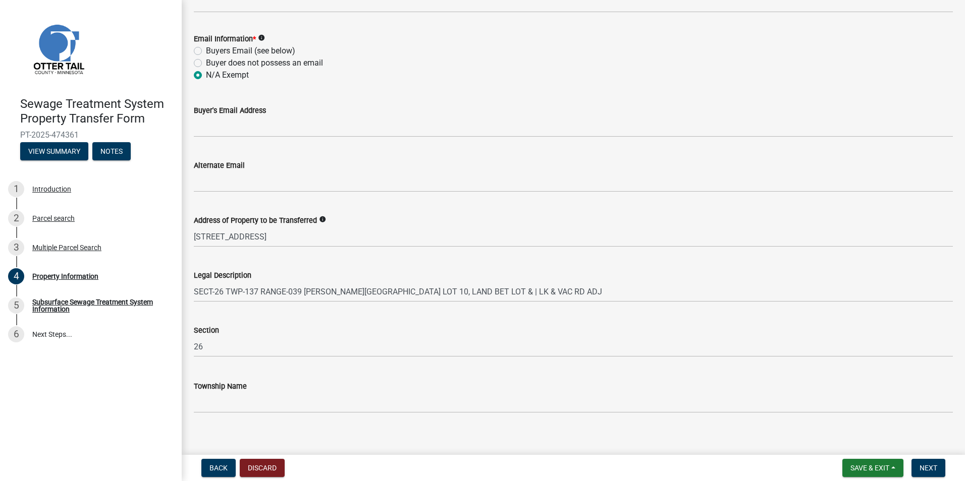
scroll to position [430, 0]
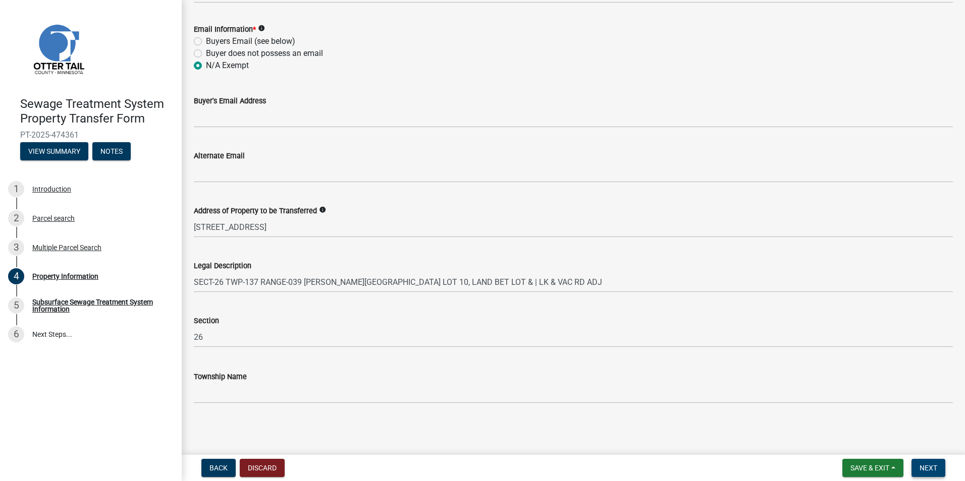
click at [923, 468] on span "Next" at bounding box center [928, 468] width 18 height 8
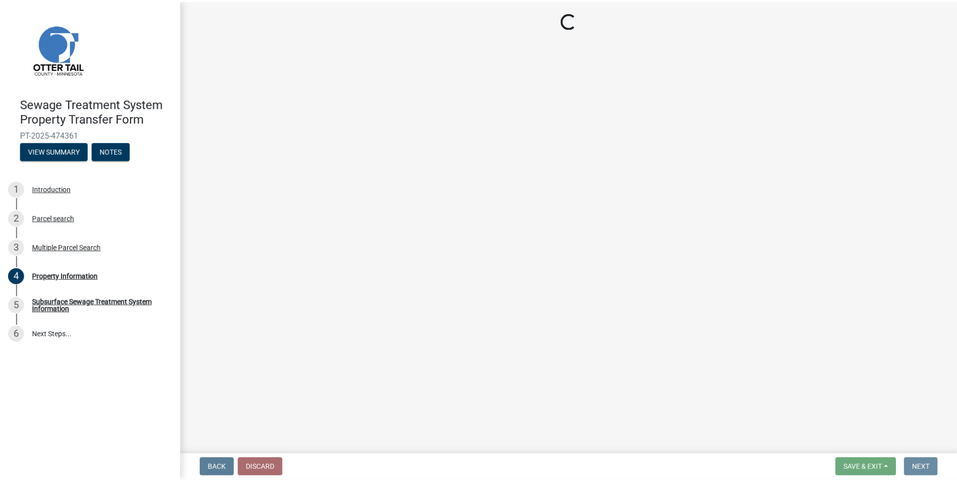
scroll to position [0, 0]
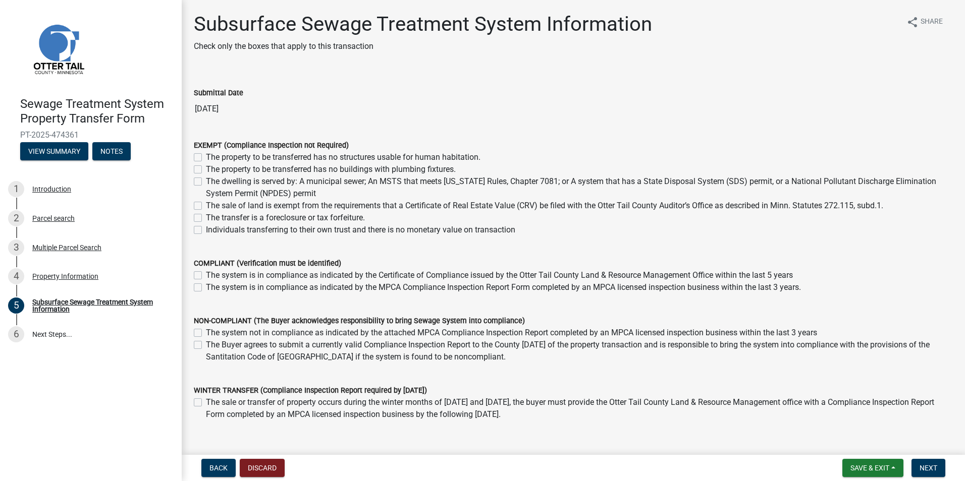
click at [206, 330] on label "The system not in compliance as indicated by the attached MPCA Compliance Inspe…" at bounding box center [511, 333] width 611 height 12
click at [206, 330] on input "The system not in compliance as indicated by the attached MPCA Compliance Inspe…" at bounding box center [209, 330] width 7 height 7
checkbox input "true"
checkbox input "false"
click at [930, 466] on span "Next" at bounding box center [928, 468] width 18 height 8
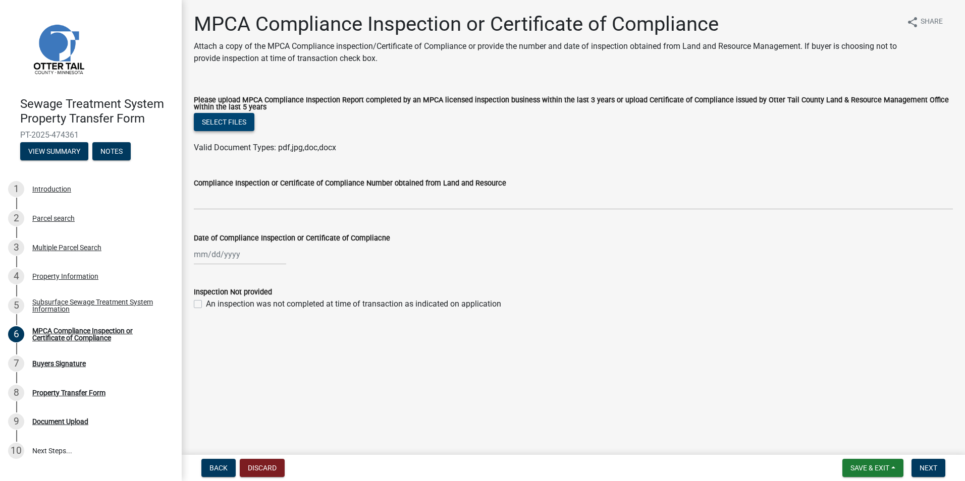
click at [235, 120] on button "Select files" at bounding box center [224, 122] width 61 height 18
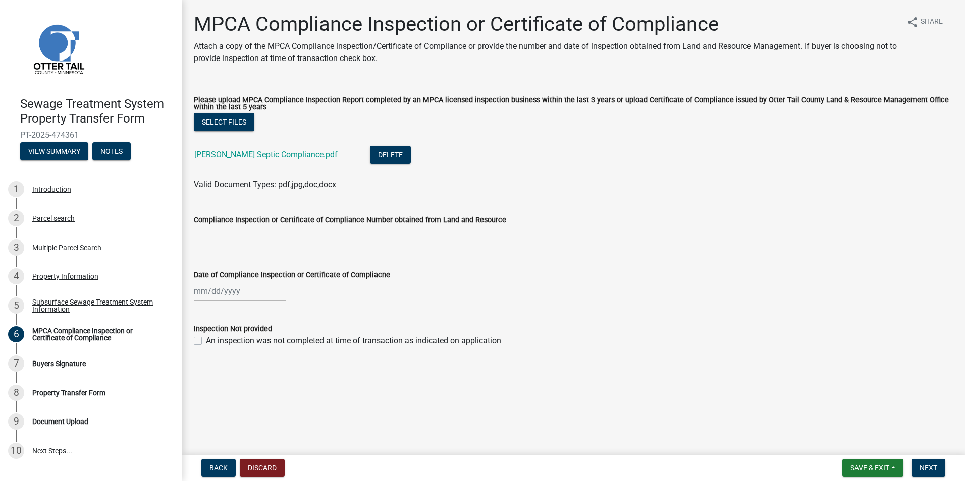
click at [193, 294] on div "Date of Compliance Inspection or Certificate of Compliacne" at bounding box center [573, 278] width 774 height 47
select select "9"
select select "2025"
click at [199, 294] on div "[PERSON_NAME] Feb Mar Apr [PERSON_NAME][DATE] Oct Nov [DATE] 1526 1527 1528 152…" at bounding box center [240, 291] width 92 height 21
click at [203, 313] on span "Previous month" at bounding box center [204, 313] width 8 height 8
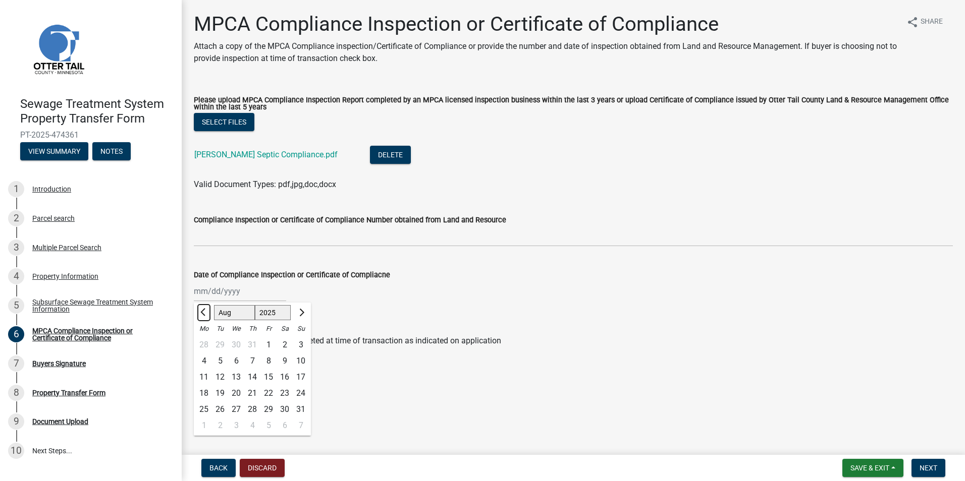
click at [203, 313] on span "Previous month" at bounding box center [204, 313] width 8 height 8
select select "7"
click at [274, 377] on div "18" at bounding box center [268, 377] width 16 height 16
type input "[DATE]"
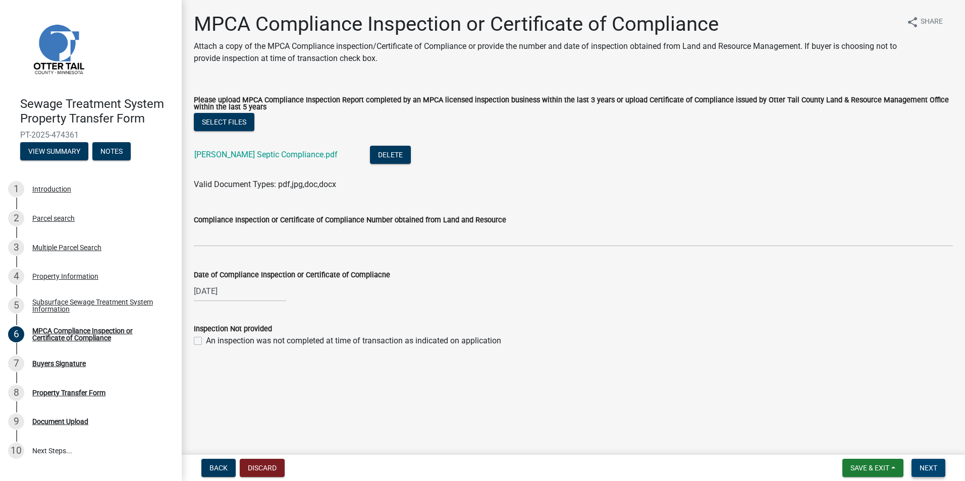
click at [932, 471] on span "Next" at bounding box center [928, 468] width 18 height 8
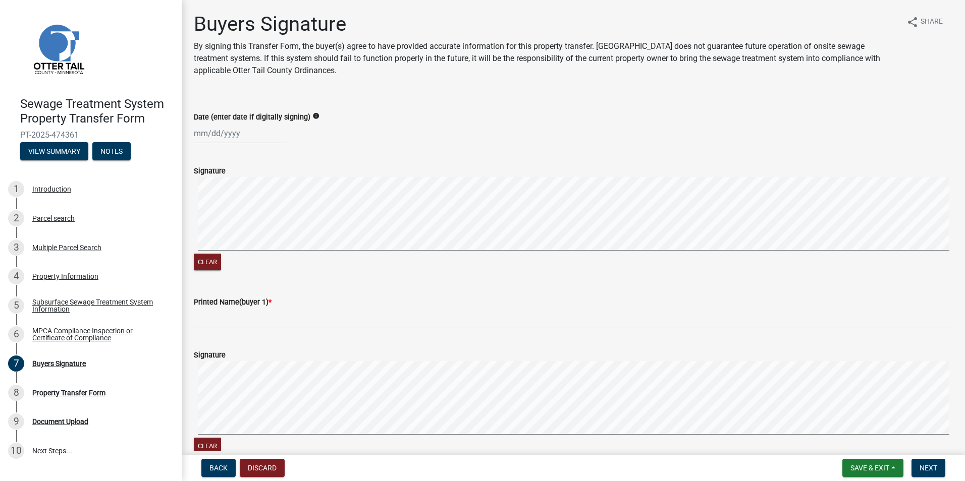
click at [192, 135] on div "Date (enter date if digitally signing) info" at bounding box center [573, 120] width 774 height 47
click at [196, 136] on div at bounding box center [240, 133] width 92 height 21
select select "9"
select select "2025"
click at [265, 187] on div "5" at bounding box center [268, 187] width 16 height 16
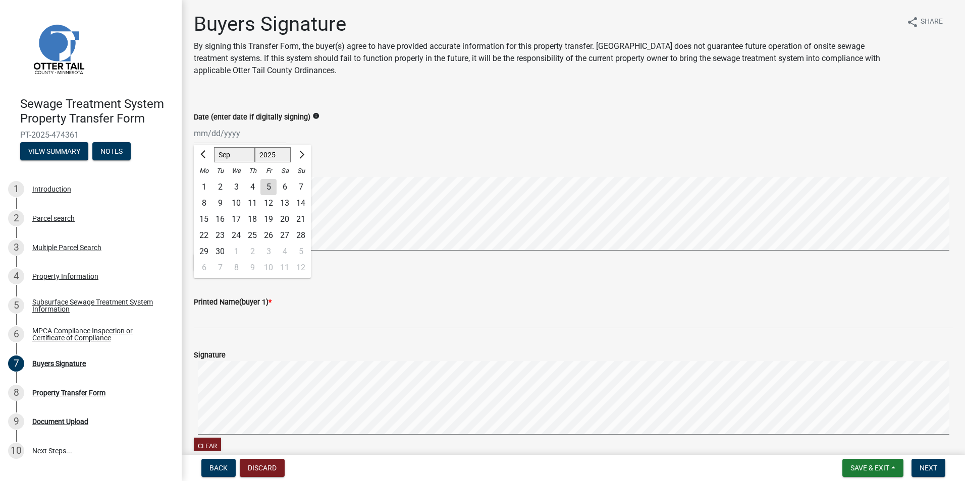
type input "[DATE]"
click at [197, 211] on div "Signature Clear" at bounding box center [573, 213] width 774 height 120
click at [259, 258] on div "Clear" at bounding box center [573, 225] width 759 height 96
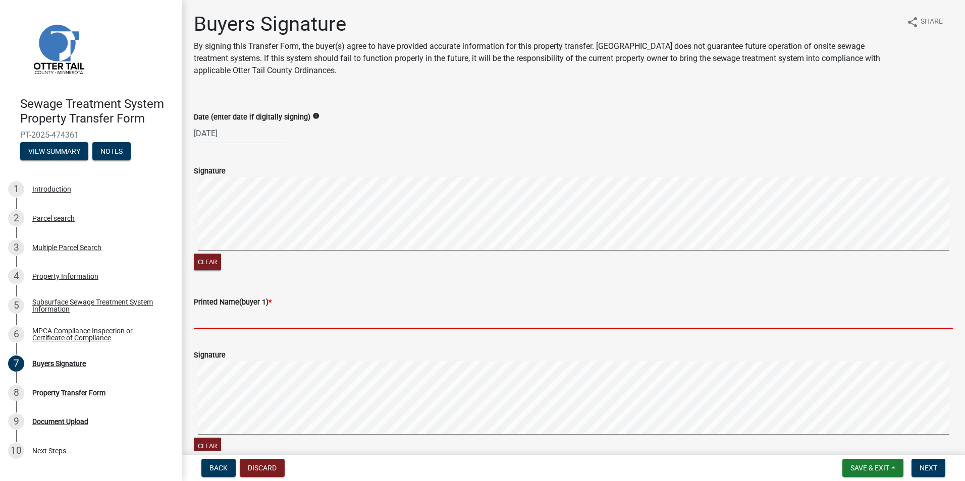
click at [239, 323] on input "Printed Name(buyer 1) *" at bounding box center [573, 318] width 759 height 21
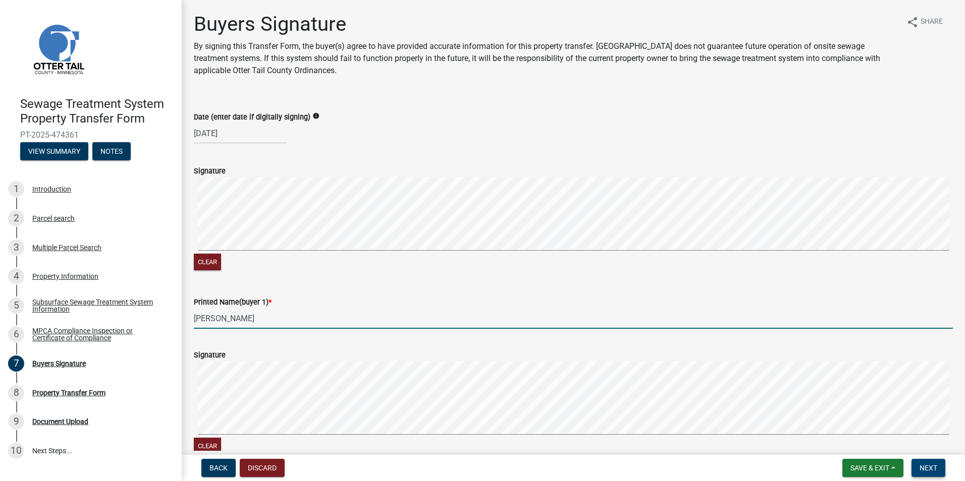
type input "[PERSON_NAME]"
click at [930, 472] on span "Next" at bounding box center [928, 468] width 18 height 8
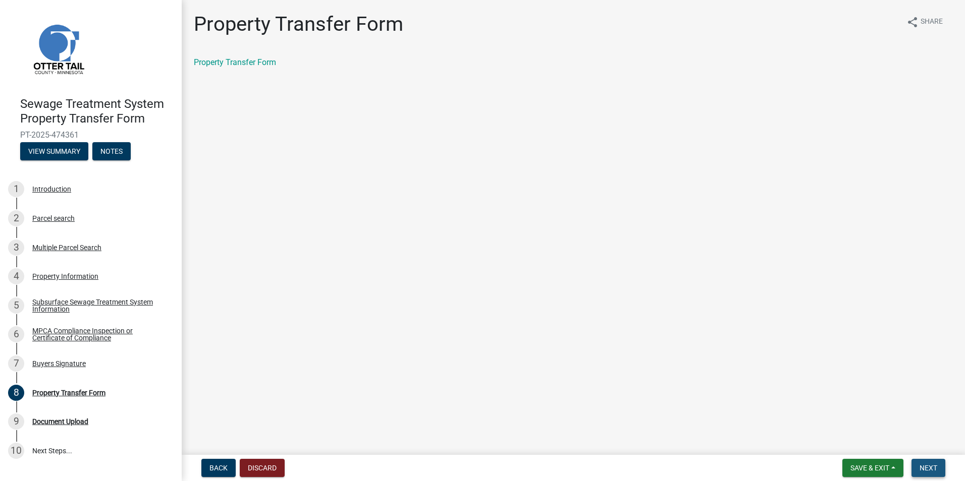
click at [930, 472] on span "Next" at bounding box center [928, 468] width 18 height 8
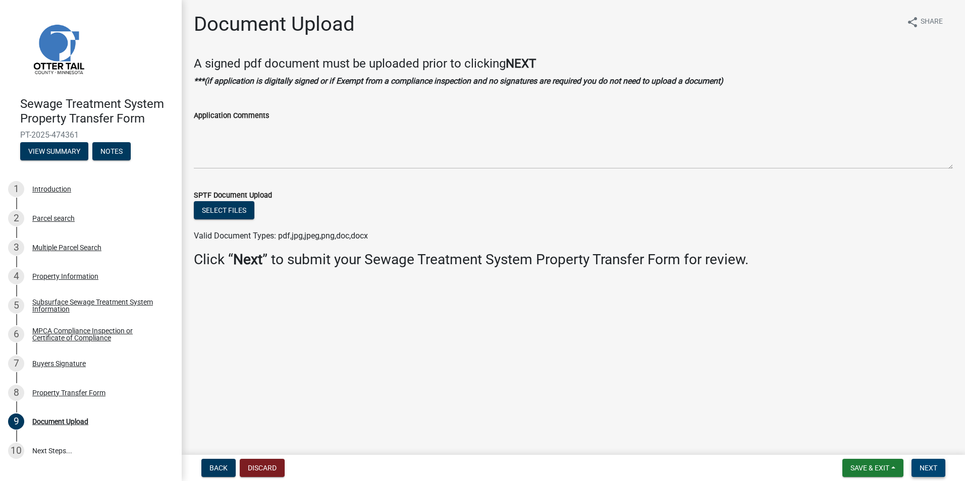
click at [920, 467] on span "Next" at bounding box center [928, 468] width 18 height 8
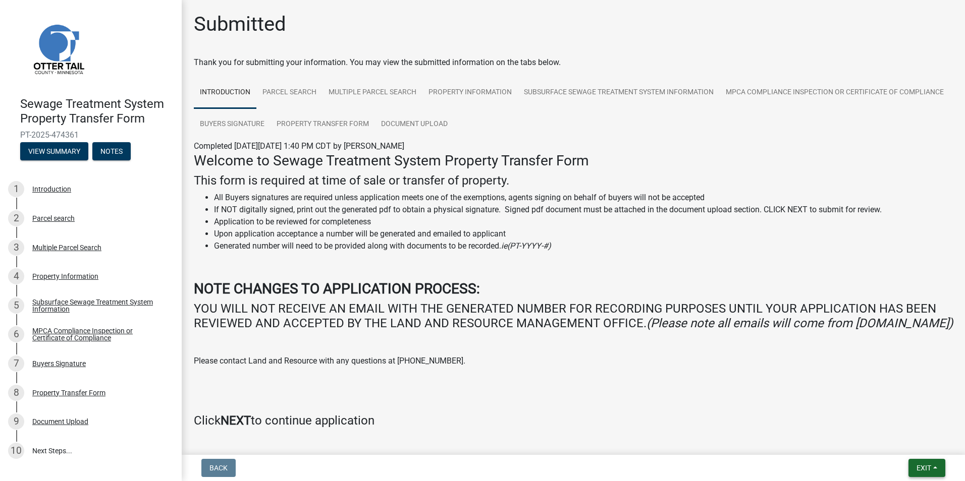
click at [921, 468] on span "Exit" at bounding box center [923, 468] width 15 height 8
click at [896, 442] on button "Save & Exit" at bounding box center [904, 442] width 81 height 24
